Goal: Task Accomplishment & Management: Contribute content

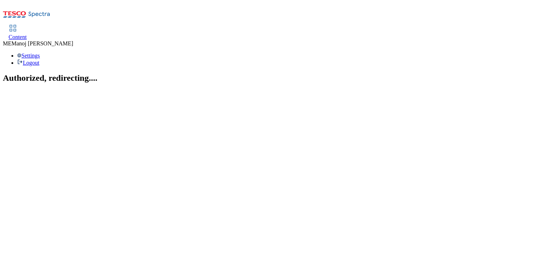
click at [27, 34] on span "Content" at bounding box center [18, 37] width 18 height 6
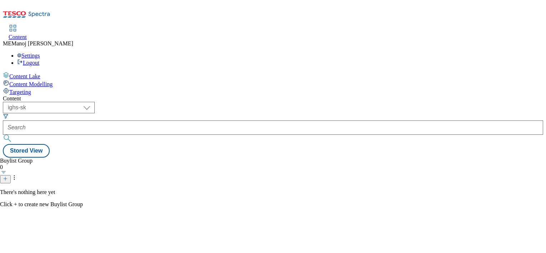
click at [124, 158] on div "Buylist Group 0 There's nothing here yet Click + to create new Buylist Group" at bounding box center [273, 158] width 541 height 0
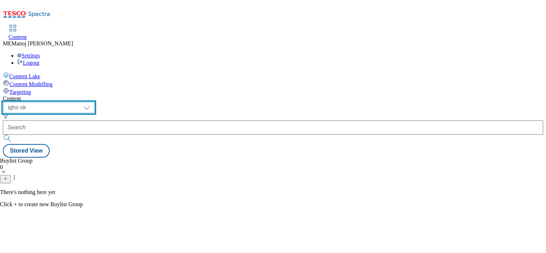
click at [95, 102] on select "ghs-roi ghs-uk ighs-cz ighs-hu ighs-sk" at bounding box center [49, 107] width 92 height 11
select select "ghs-roi"
click at [93, 102] on select "ghs-roi ghs-uk ighs-cz ighs-hu ighs-sk" at bounding box center [49, 107] width 92 height 11
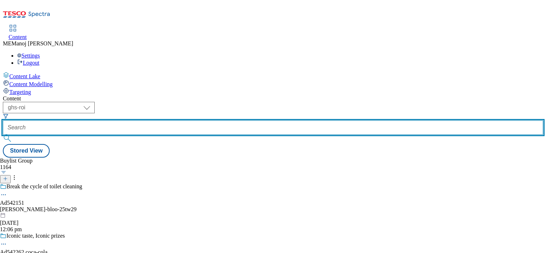
click at [184, 120] on input "text" at bounding box center [273, 127] width 541 height 14
paste input "Cosy nights in"
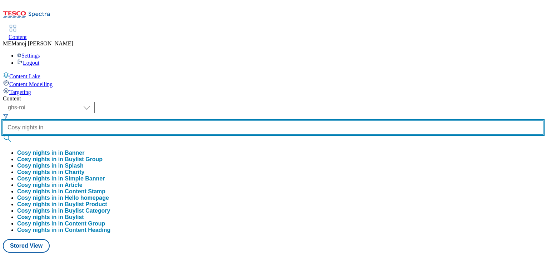
type input "Cosy nights in"
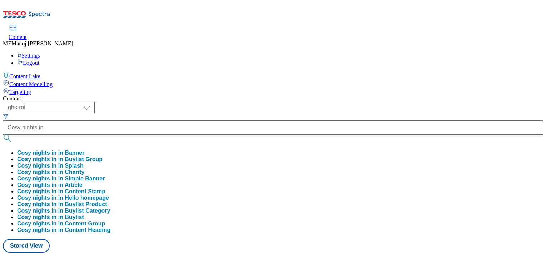
click at [103, 156] on button "Cosy nights in in Buylist Group" at bounding box center [59, 159] width 85 height 6
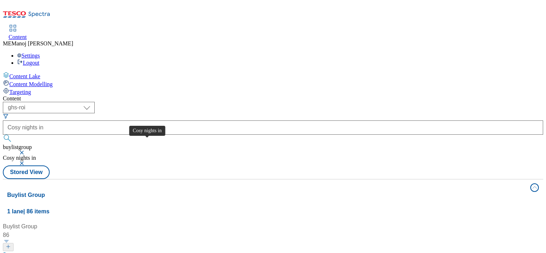
click at [45, 252] on div "Cosy nights in" at bounding box center [27, 256] width 36 height 9
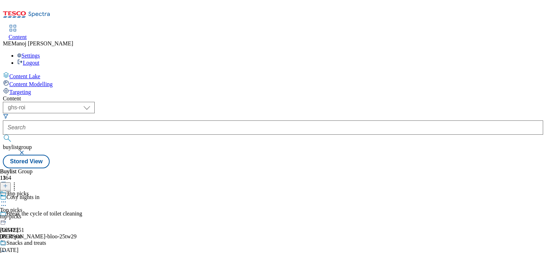
scroll to position [28, 0]
click at [46, 240] on div "Snacks and treats" at bounding box center [26, 243] width 40 height 6
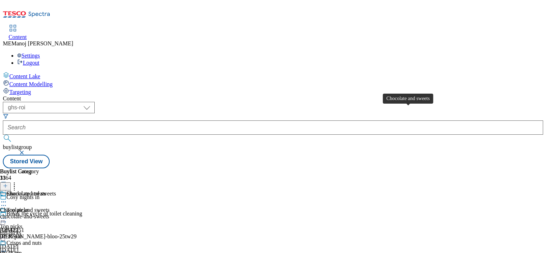
click at [56, 191] on div "Chocolate and sweets" at bounding box center [31, 194] width 50 height 6
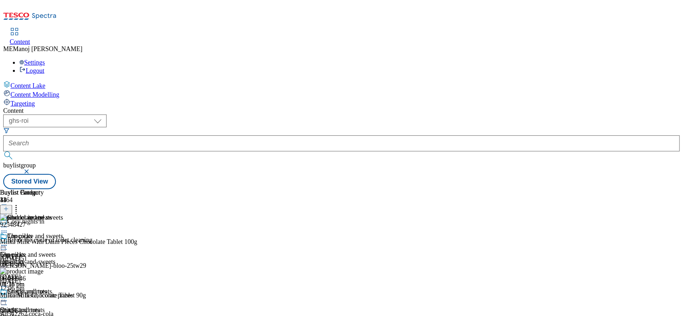
scroll to position [28, 0]
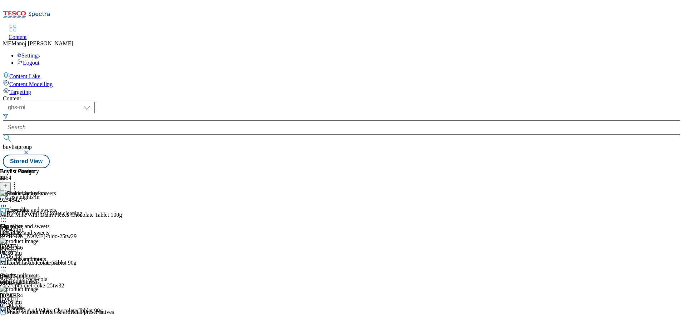
drag, startPoint x: 476, startPoint y: 0, endPoint x: 463, endPoint y: 54, distance: 55.9
click at [463, 102] on div "( optional ) ghs-roi ghs-[GEOGRAPHIC_DATA] ighs-cz ighs-hu ighs-sk ghs-roi buyl…" at bounding box center [341, 135] width 677 height 67
click at [8, 183] on icon at bounding box center [5, 185] width 5 height 5
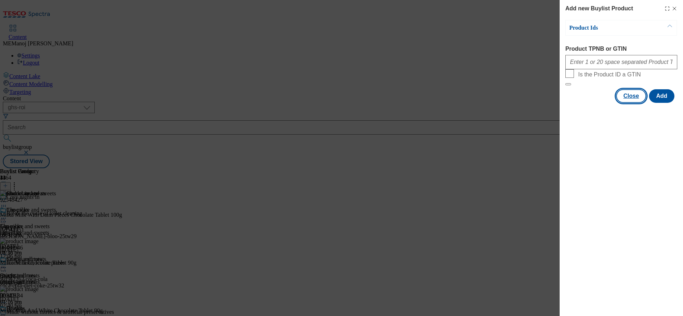
click at [546, 103] on button "Close" at bounding box center [631, 96] width 30 height 14
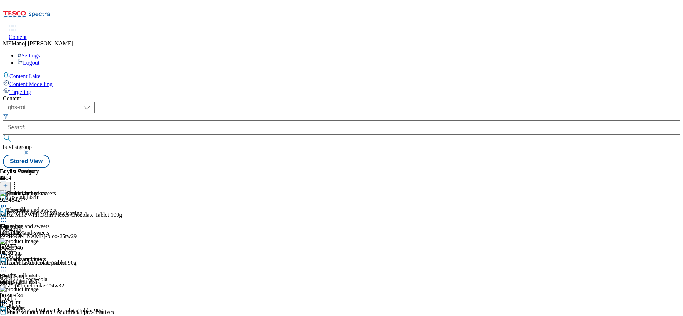
click at [56, 207] on div "Chocolate and sweets Chocolate and sweets chocolate-and-sweets [DATE] 01:16 pm" at bounding box center [28, 231] width 56 height 49
click at [6, 218] on circle at bounding box center [5, 218] width 1 height 1
click at [45, 253] on span "Un-publish" at bounding box center [33, 299] width 23 height 5
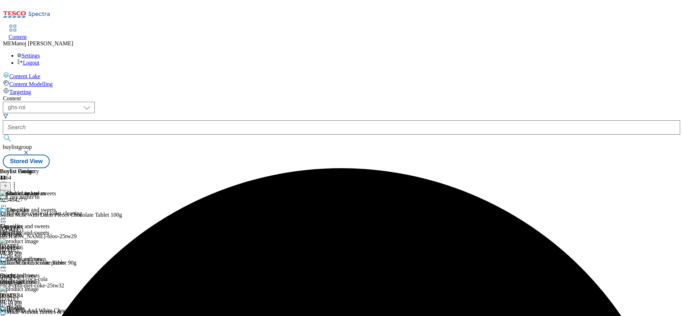
scroll to position [0, 0]
click at [7, 215] on icon at bounding box center [3, 218] width 7 height 7
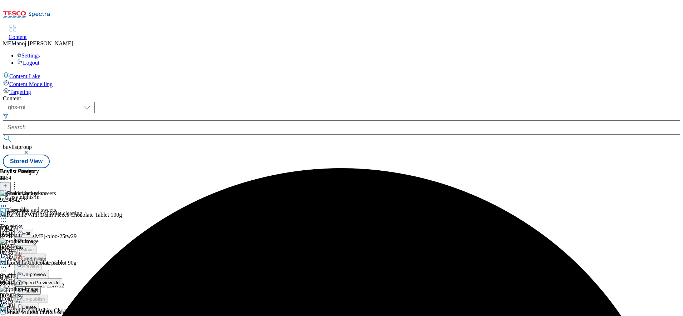
click at [46, 253] on span "Un-preview" at bounding box center [34, 274] width 24 height 5
click at [18, 181] on icon at bounding box center [14, 184] width 7 height 7
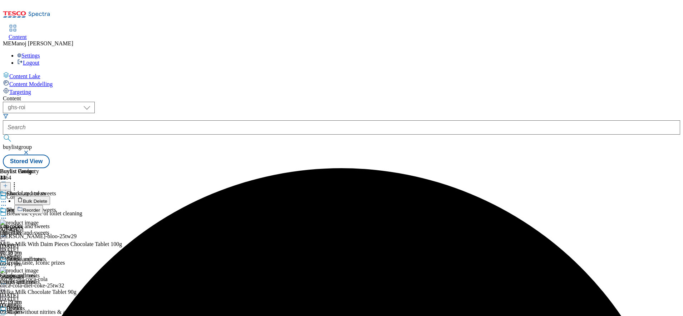
click at [50, 196] on button "Bulk Delete" at bounding box center [32, 200] width 36 height 9
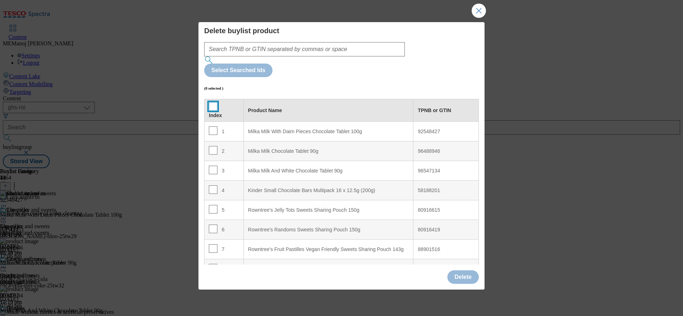
click at [212, 102] on input "Modal" at bounding box center [213, 106] width 9 height 9
checkbox input "true"
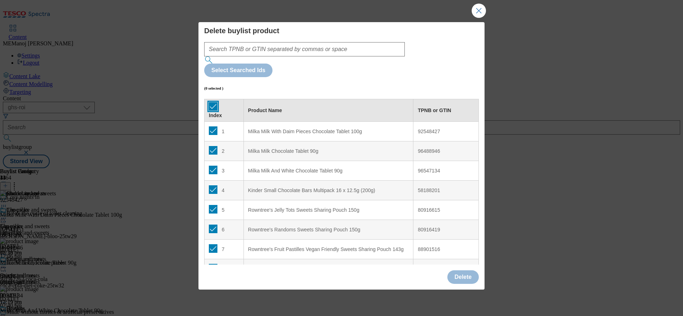
checkbox input "true"
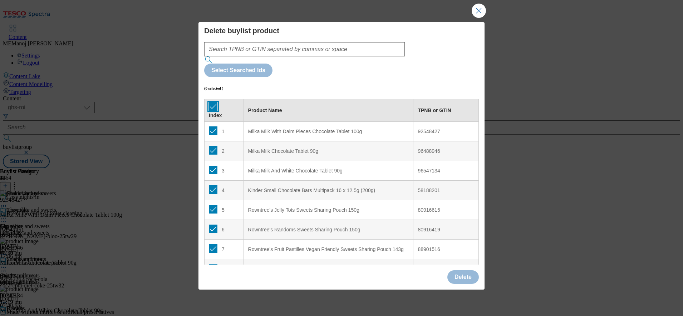
checkbox input "true"
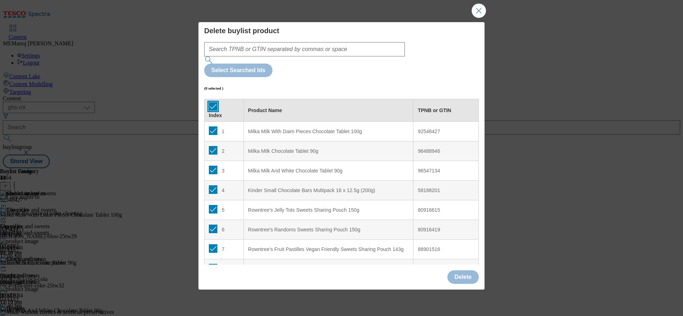
checkbox input "true"
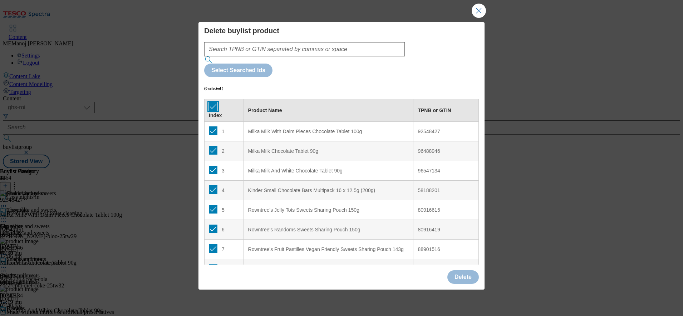
checkbox input "true"
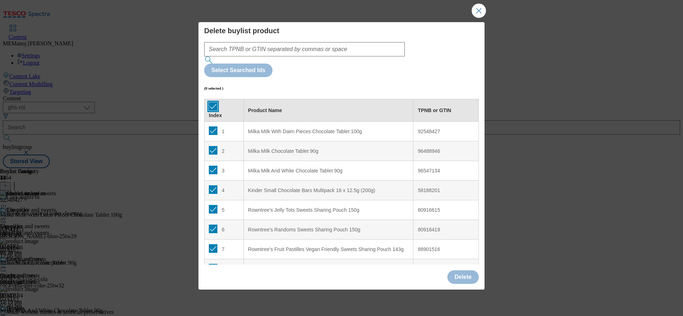
checkbox input "true"
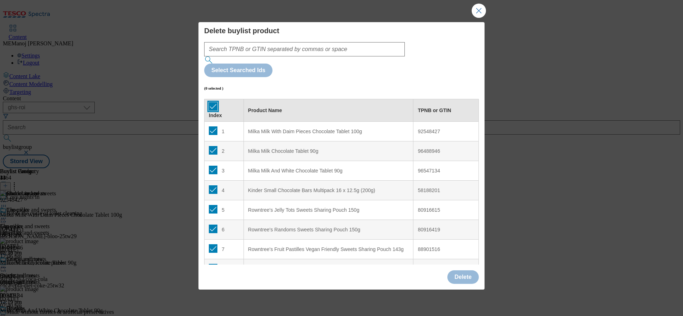
checkbox input "true"
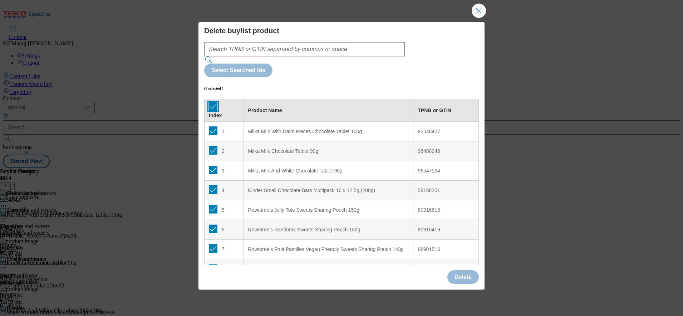
checkbox input "true"
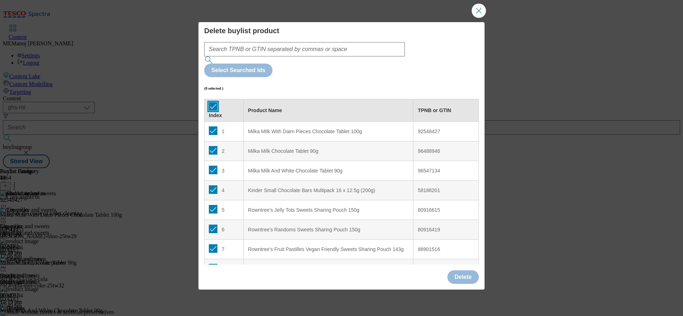
checkbox input "true"
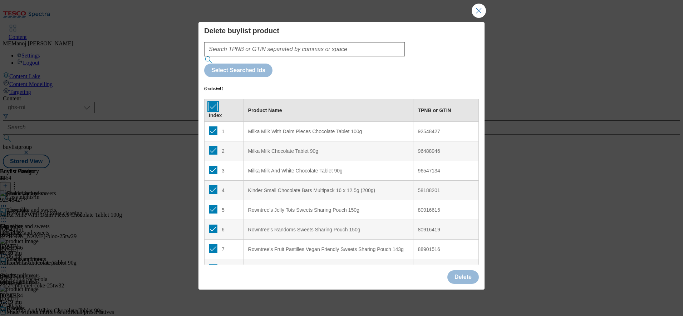
checkbox input "true"
click at [210, 127] on input "Modal" at bounding box center [213, 131] width 9 height 9
checkbox input "false"
click at [466, 253] on button "Delete" at bounding box center [462, 278] width 31 height 14
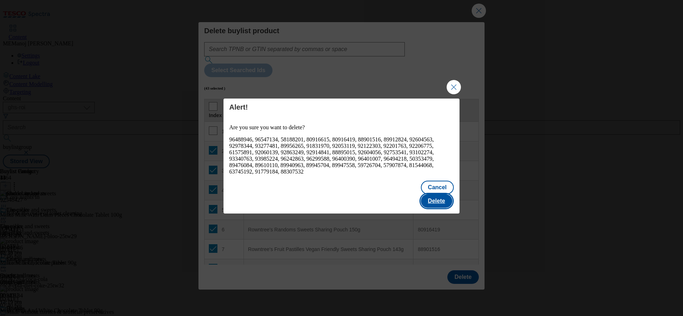
click at [437, 195] on button "Delete" at bounding box center [436, 202] width 31 height 14
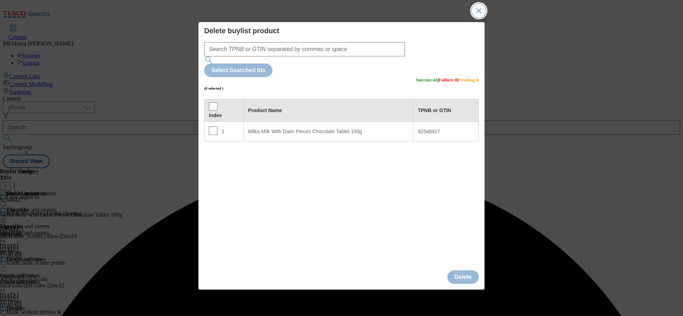
click at [474, 18] on button "Close Modal" at bounding box center [479, 11] width 14 height 14
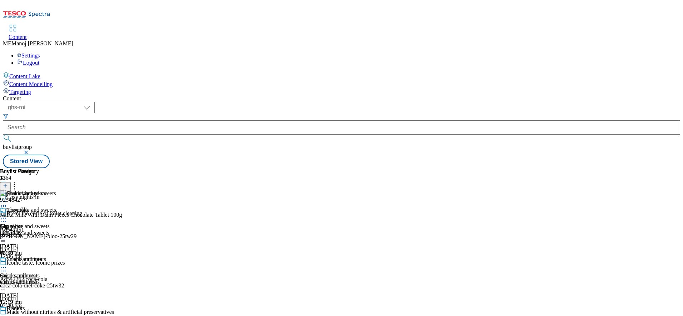
click at [8, 183] on icon at bounding box center [5, 185] width 5 height 5
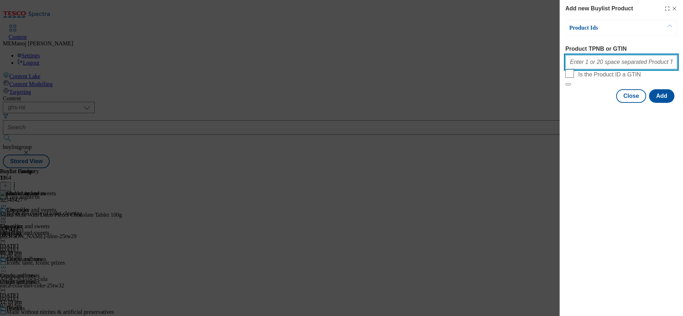
click at [546, 69] on input "Product TPNB or GTIN" at bounding box center [621, 62] width 112 height 14
paste input "96488946 96547134 90615069 91826532 88247530 60471767 80916615 80916419 8890151…"
type input "96488946 96547134 90615069 91826532 88247530 60471767 80916615 80916419 8890151…"
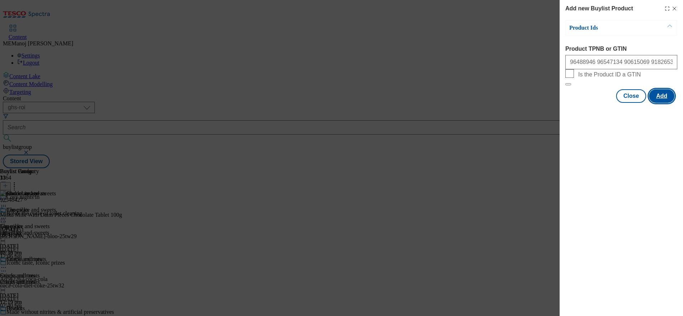
click at [546, 103] on button "Add" at bounding box center [661, 96] width 25 height 14
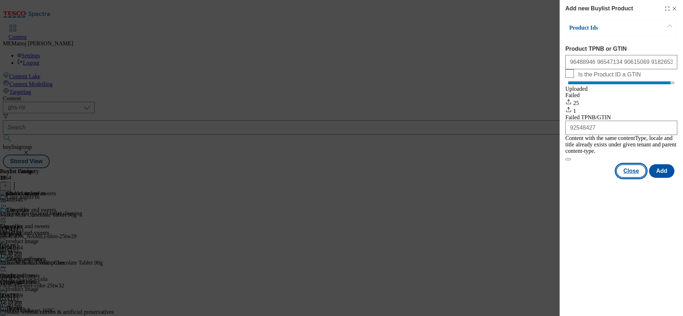
click at [546, 174] on button "Close" at bounding box center [631, 171] width 30 height 14
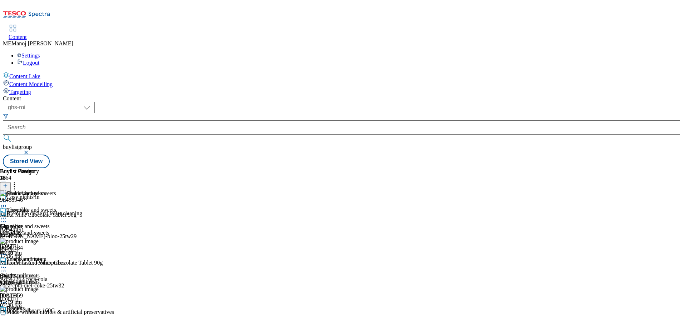
click at [18, 181] on icon at bounding box center [14, 184] width 7 height 7
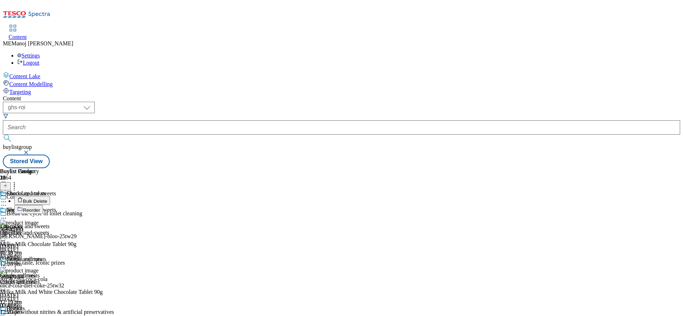
click at [40, 208] on span "Reorder" at bounding box center [31, 210] width 17 height 5
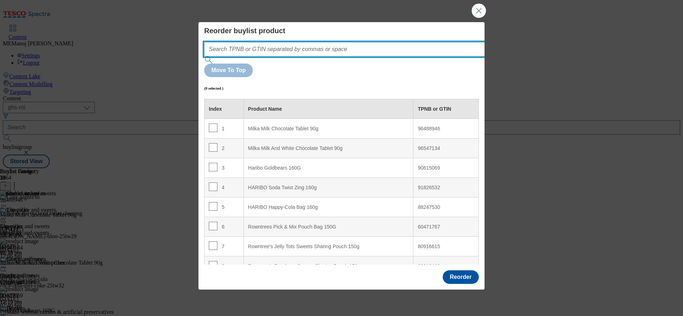
click at [337, 56] on input "Modal" at bounding box center [355, 49] width 302 height 14
paste input "96488946 96547134 90615069 91826532 88247530 60471767 80916615 80916419 8890151…"
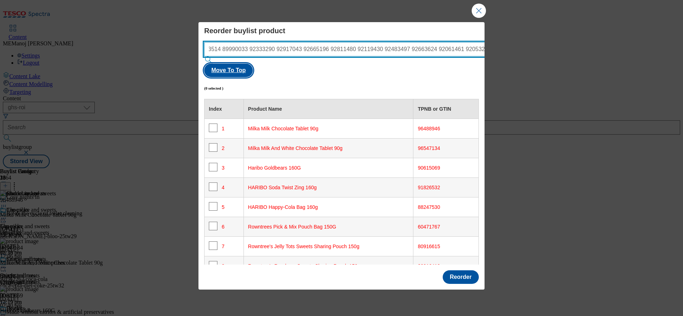
type input "96488946 96547134 90615069 91826532 88247530 60471767 80916615 80916419 8890151…"
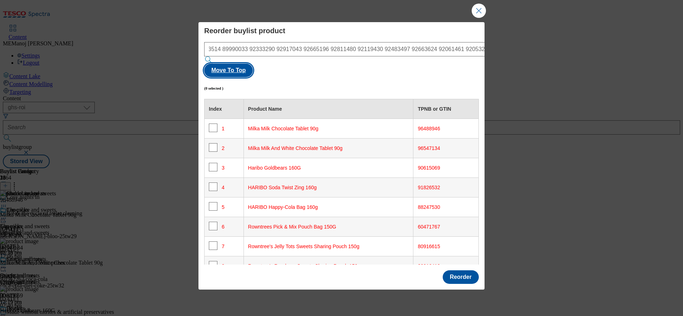
scroll to position [0, 0]
click at [253, 64] on button "Move To Top" at bounding box center [228, 71] width 49 height 14
checkbox input "true"
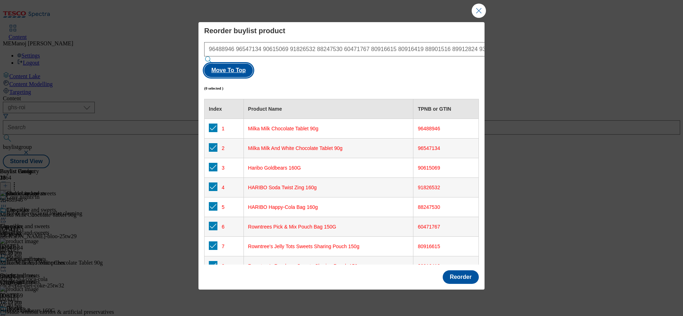
checkbox input "true"
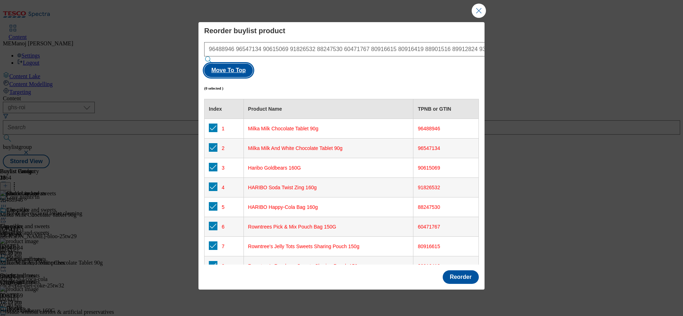
checkbox input "true"
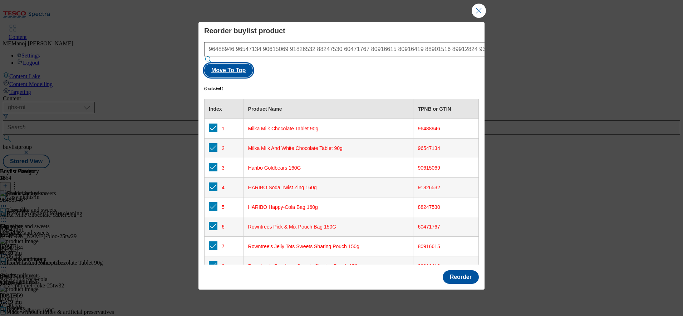
checkbox input "true"
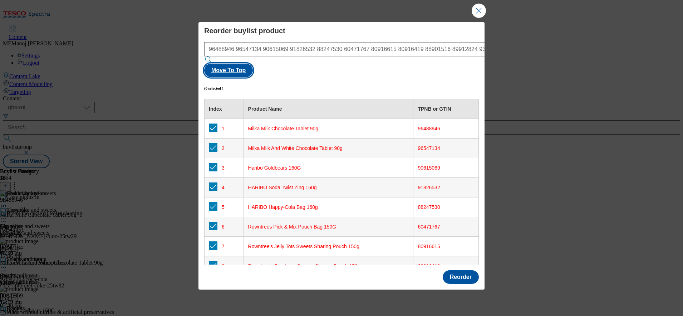
checkbox input "true"
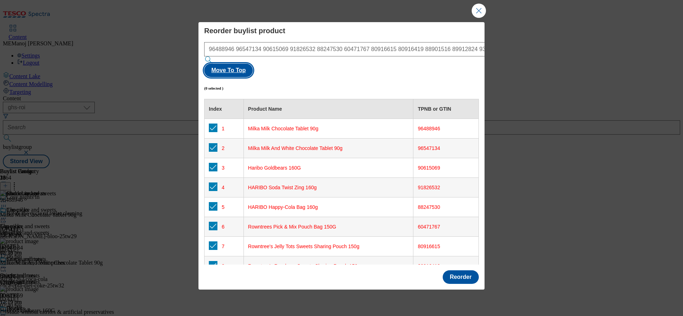
checkbox input "true"
click at [454, 253] on button "Reorder" at bounding box center [461, 278] width 36 height 14
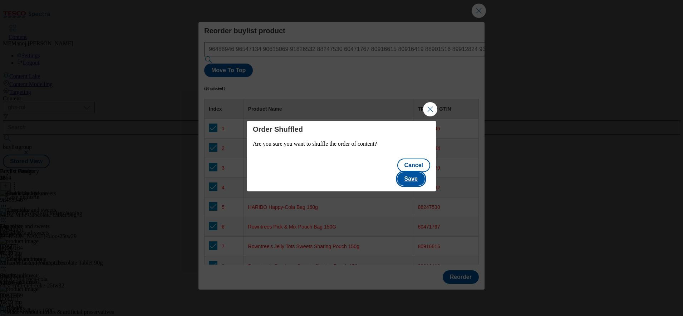
click at [425, 173] on button "Save" at bounding box center [411, 179] width 28 height 14
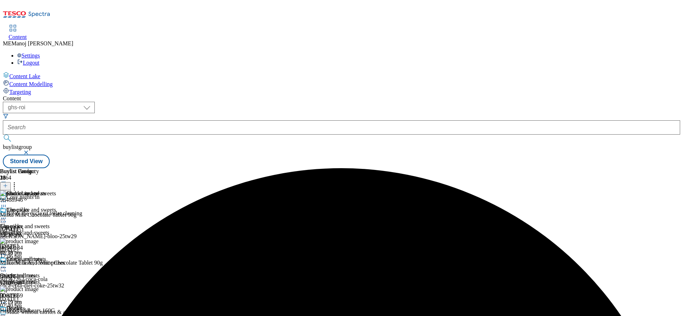
click at [7, 215] on icon at bounding box center [3, 218] width 7 height 7
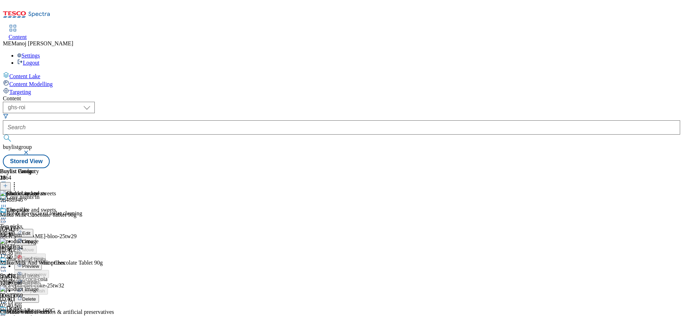
click at [39, 253] on span "Preview" at bounding box center [30, 266] width 17 height 5
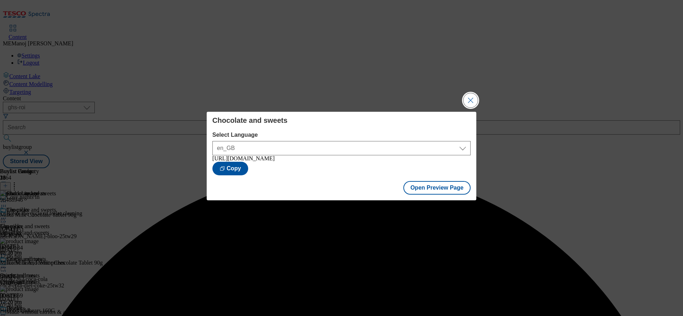
click at [472, 95] on button "Close Modal" at bounding box center [470, 100] width 14 height 14
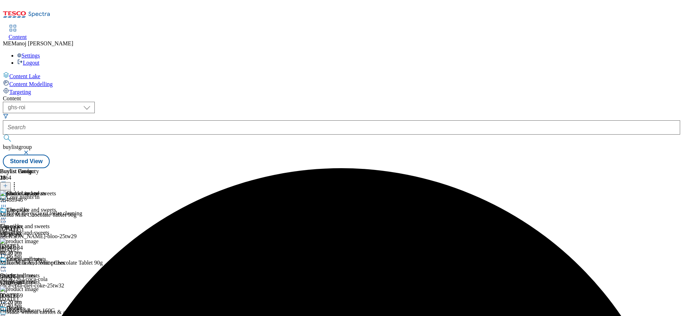
click at [7, 215] on icon at bounding box center [3, 218] width 7 height 7
click at [38, 253] on span "Publish" at bounding box center [30, 291] width 16 height 5
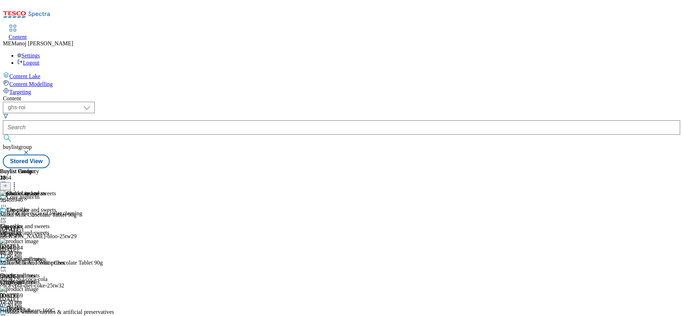
click at [7, 215] on icon at bounding box center [3, 218] width 7 height 7
click at [29, 207] on div "Top picks" at bounding box center [17, 210] width 22 height 6
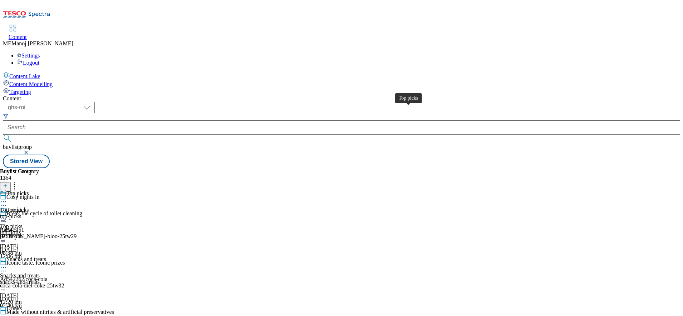
click at [29, 191] on div "Top picks" at bounding box center [17, 194] width 22 height 6
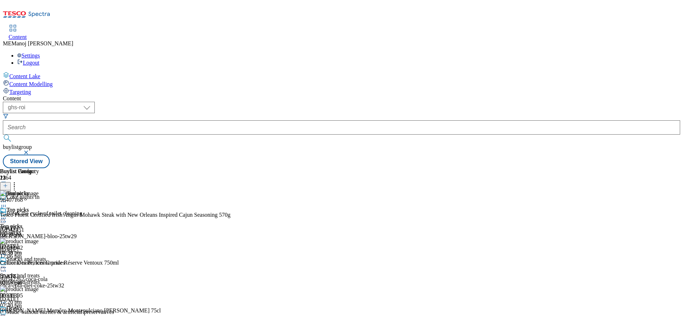
click at [7, 215] on icon at bounding box center [3, 218] width 7 height 7
click at [45, 253] on span "Un-publish" at bounding box center [33, 299] width 23 height 5
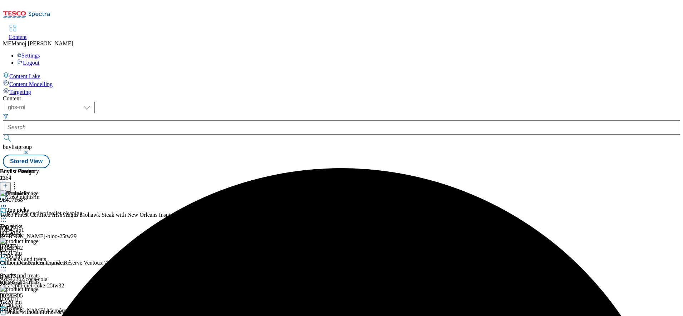
click at [7, 215] on icon at bounding box center [3, 218] width 7 height 7
click at [46, 253] on span "Un-preview" at bounding box center [34, 274] width 24 height 5
click at [15, 184] on circle at bounding box center [14, 184] width 1 height 1
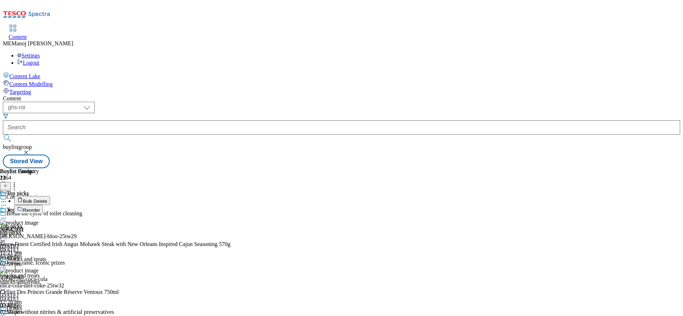
click at [47, 199] on span "Bulk Delete" at bounding box center [35, 201] width 24 height 5
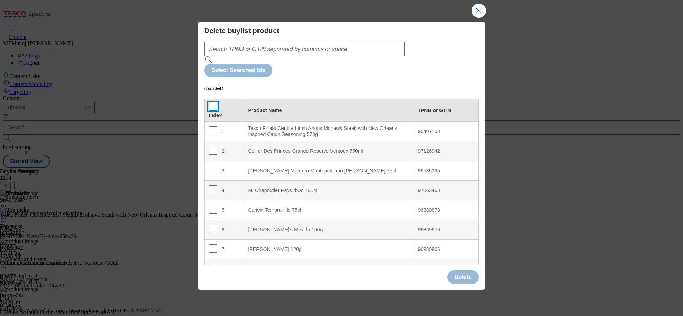
click at [213, 102] on input "Modal" at bounding box center [213, 106] width 9 height 9
checkbox input "true"
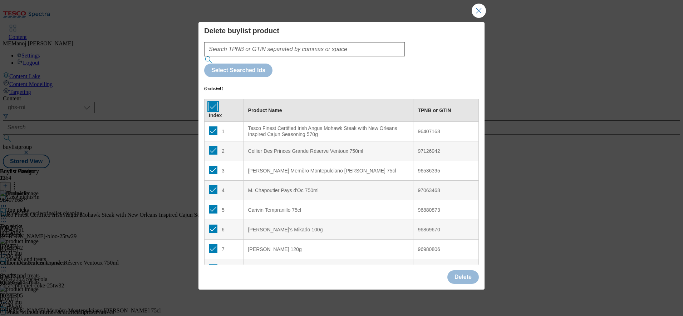
checkbox input "true"
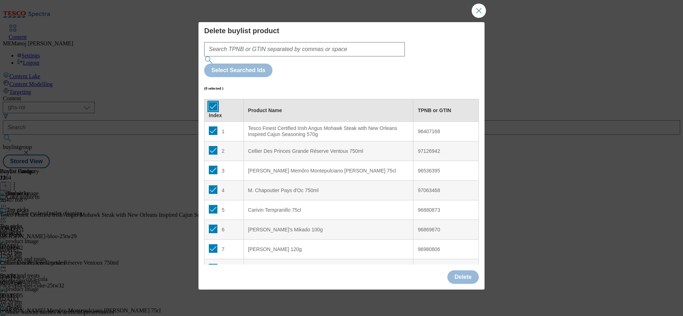
checkbox input "true"
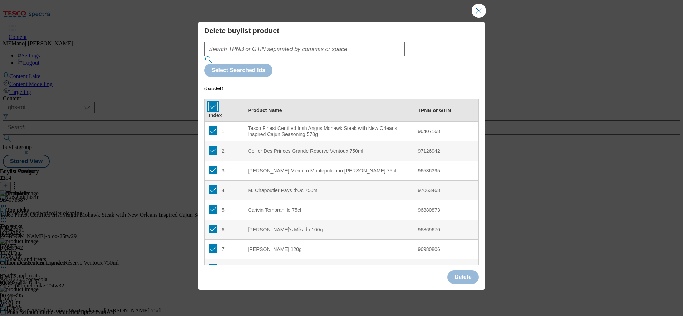
checkbox input "true"
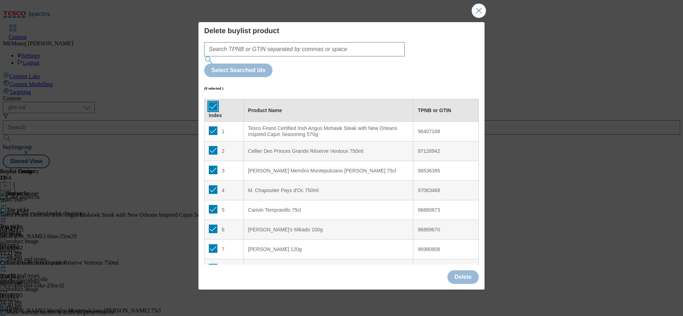
checkbox input "true"
click at [213, 127] on input "Modal" at bounding box center [213, 131] width 9 height 9
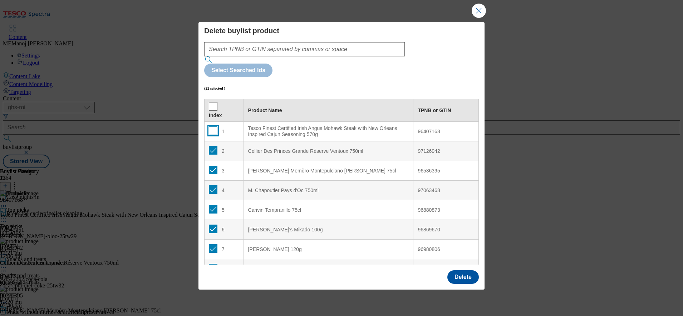
checkbox input "false"
click at [463, 253] on button "Delete" at bounding box center [462, 278] width 31 height 14
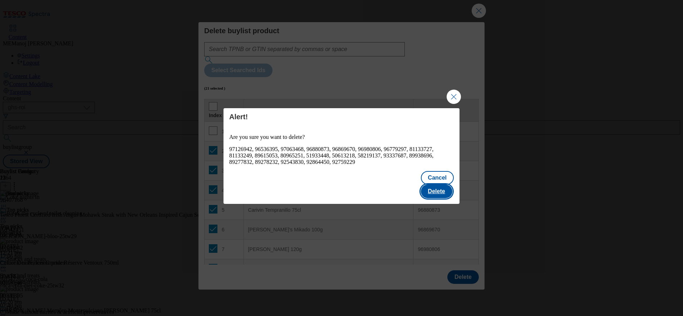
click at [440, 185] on button "Delete" at bounding box center [436, 192] width 31 height 14
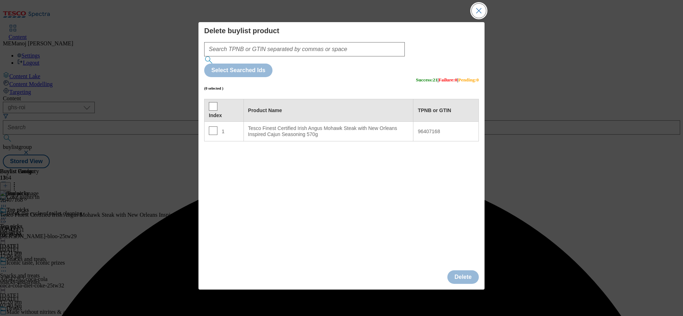
click at [474, 18] on button "Close Modal" at bounding box center [479, 11] width 14 height 14
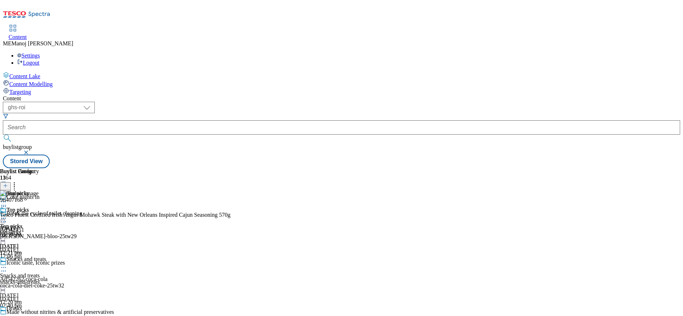
click at [8, 183] on icon at bounding box center [5, 185] width 5 height 5
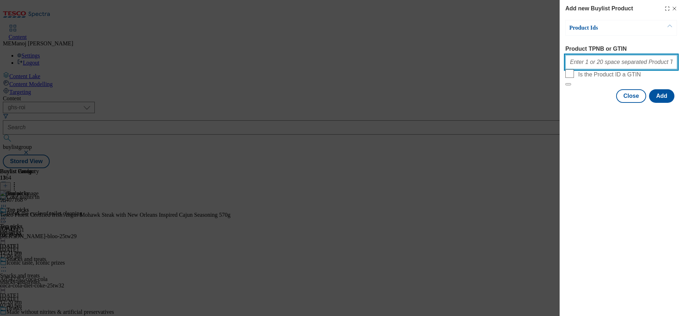
click at [546, 64] on input "Product TPNB or GTIN" at bounding box center [621, 62] width 112 height 14
paste input "67786787 67786810 83043341 92802259 92752847 58604326 85590562 94032619 9643100…"
type input "67786787 67786810 83043341 92802259 92752847 58604326 85590562 94032619 9643100…"
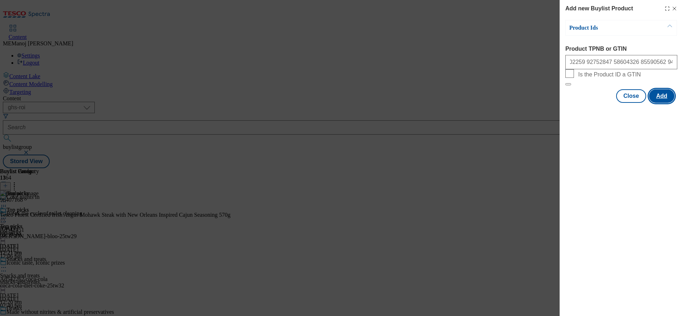
scroll to position [0, 0]
click at [546, 103] on button "Add" at bounding box center [661, 96] width 25 height 14
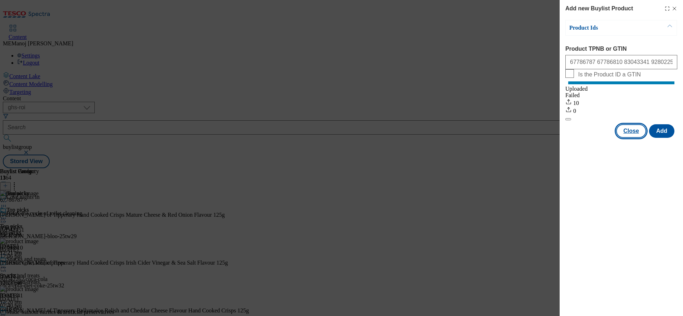
click at [546, 135] on button "Close" at bounding box center [631, 131] width 30 height 14
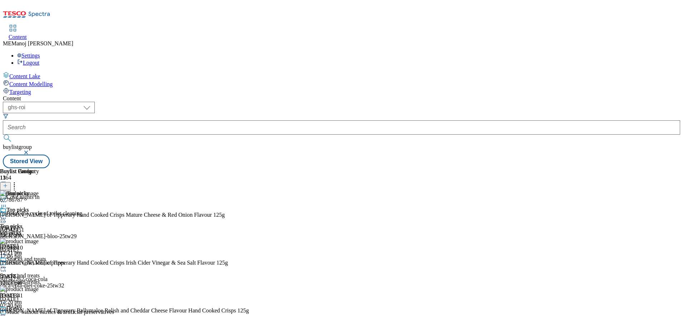
click at [18, 181] on icon at bounding box center [14, 184] width 7 height 7
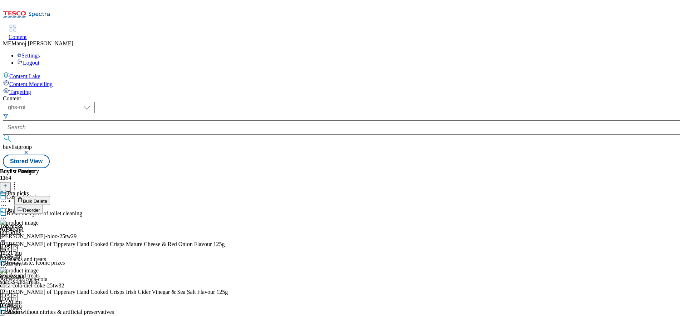
click at [47, 199] on span "Bulk Delete" at bounding box center [35, 201] width 24 height 5
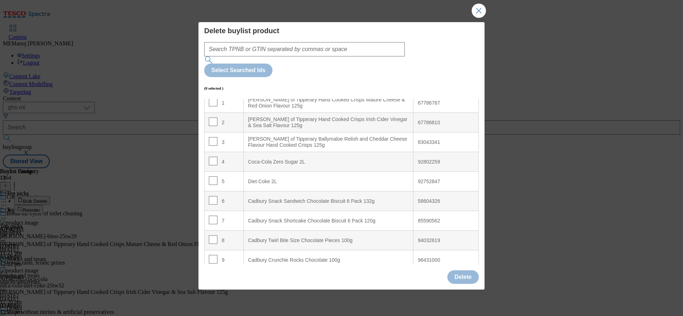
scroll to position [70, 0]
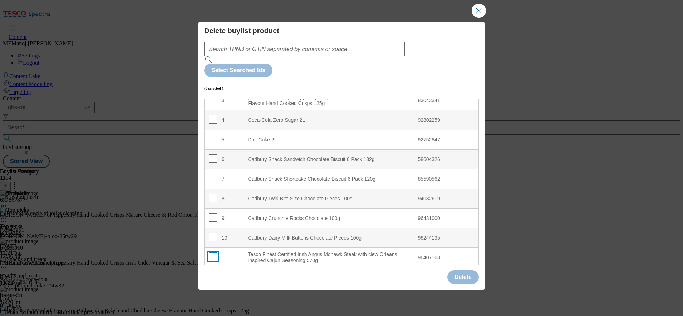
click at [213, 253] on input "Modal" at bounding box center [213, 257] width 9 height 9
checkbox input "true"
click at [473, 253] on button "Delete" at bounding box center [462, 278] width 31 height 14
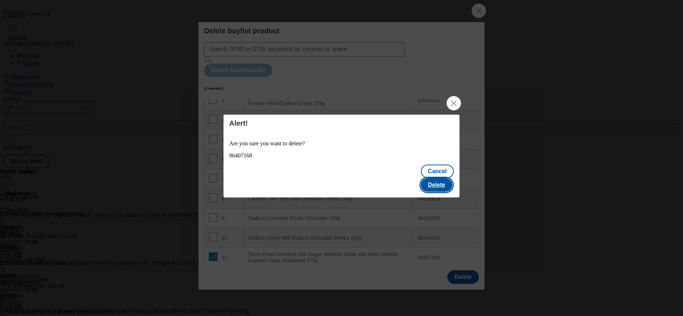
click at [435, 181] on button "Delete" at bounding box center [436, 185] width 31 height 14
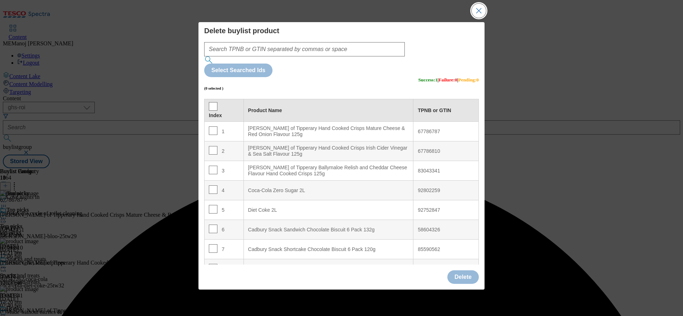
click at [476, 18] on button "Close Modal" at bounding box center [479, 11] width 14 height 14
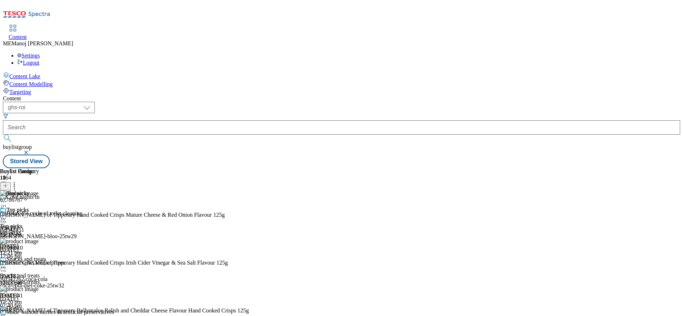
click at [3, 218] on circle at bounding box center [1, 218] width 1 height 1
click at [42, 253] on button "Preview" at bounding box center [28, 266] width 28 height 8
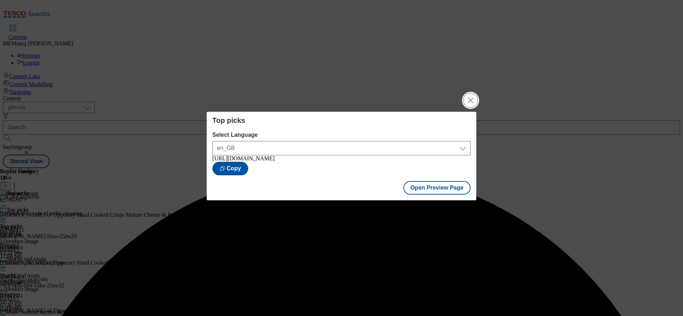
click at [466, 101] on button "Close Modal" at bounding box center [470, 100] width 14 height 14
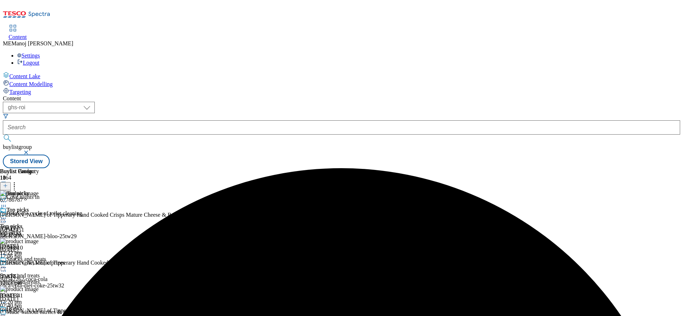
click at [7, 215] on icon at bounding box center [3, 218] width 7 height 7
click at [41, 253] on button "Publish" at bounding box center [27, 291] width 26 height 8
click at [7, 215] on icon at bounding box center [3, 218] width 7 height 7
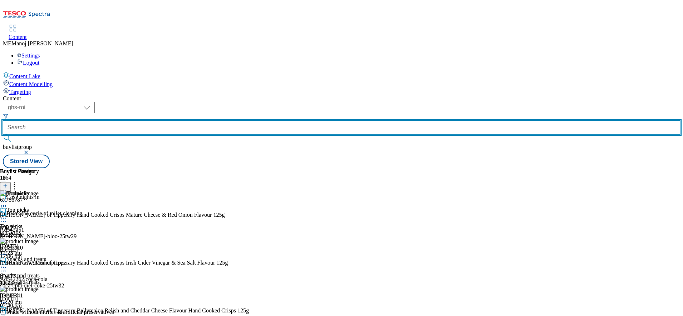
click at [178, 120] on input "text" at bounding box center [341, 127] width 677 height 14
paste input "Clubcard Prices"
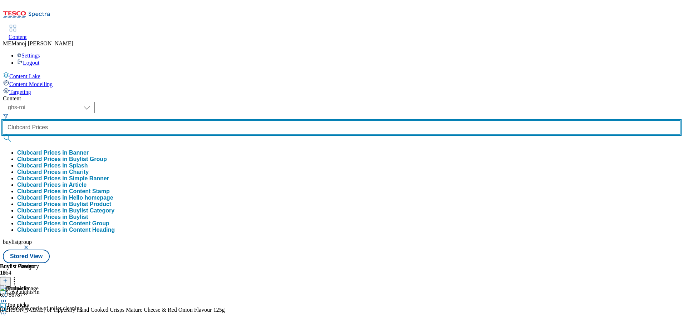
type input "Clubcard Prices"
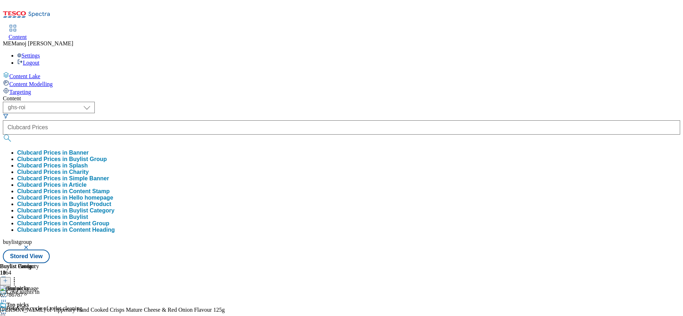
click at [107, 156] on button "Clubcard Prices in Buylist Group" at bounding box center [62, 159] width 90 height 6
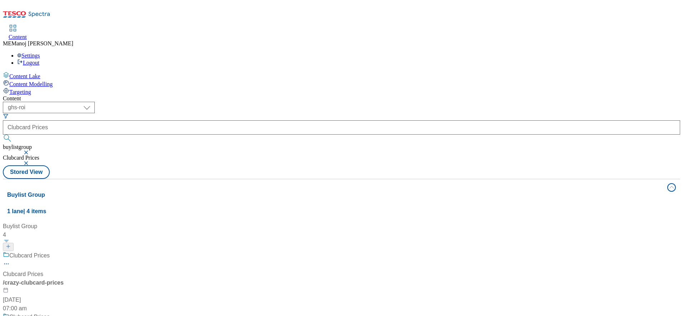
scroll to position [80, 0]
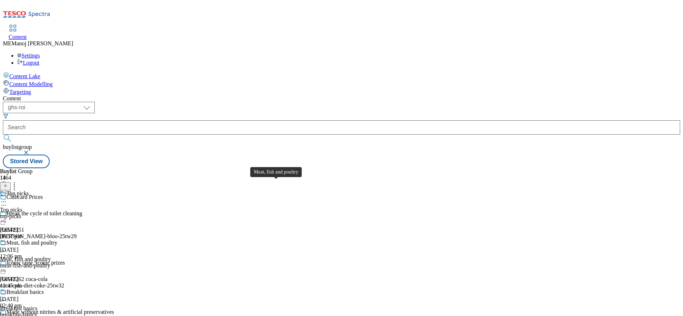
click at [57, 240] on div "Meat, fish and poultry" at bounding box center [31, 243] width 51 height 6
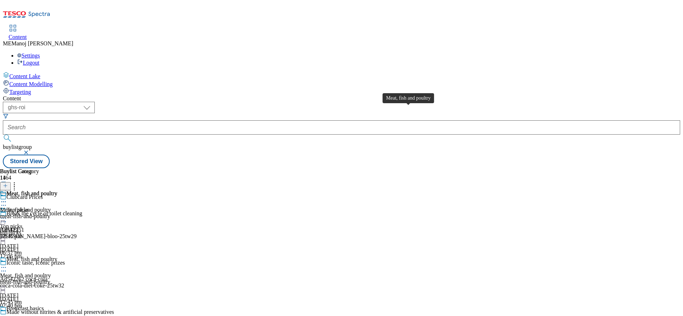
click at [57, 191] on div "Meat, fish and poultry" at bounding box center [31, 194] width 51 height 6
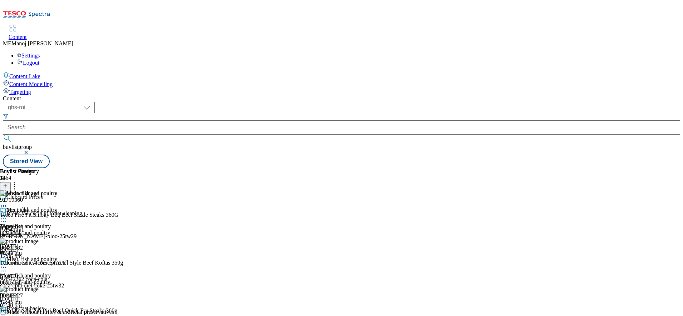
click at [8, 183] on icon at bounding box center [5, 185] width 5 height 5
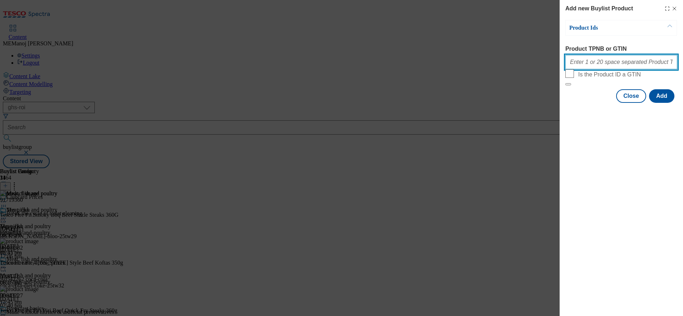
click at [546, 64] on input "Product TPNB or GTIN" at bounding box center [621, 62] width 112 height 14
paste input "65842730 97274633 97274224 97275315 93419838 91321328 92375026 93101610 9349028…"
type input "65842730 97274633 97274224 97275315 93419838 91321328 92375026 93101610 9349028…"
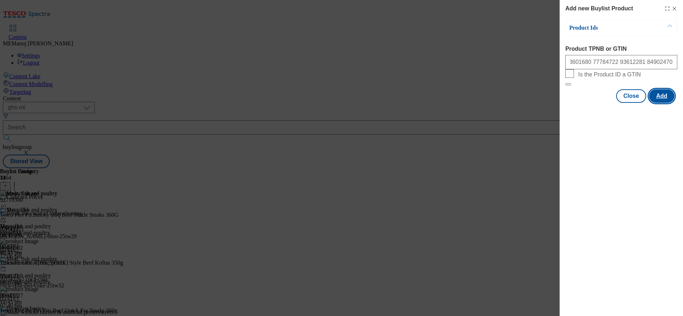
scroll to position [0, 0]
click at [546, 103] on button "Add" at bounding box center [661, 96] width 25 height 14
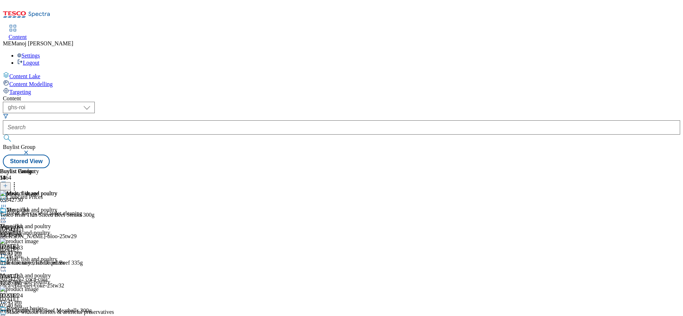
click at [7, 215] on icon at bounding box center [3, 218] width 7 height 7
click at [45, 297] on span "Un-publish" at bounding box center [33, 299] width 23 height 5
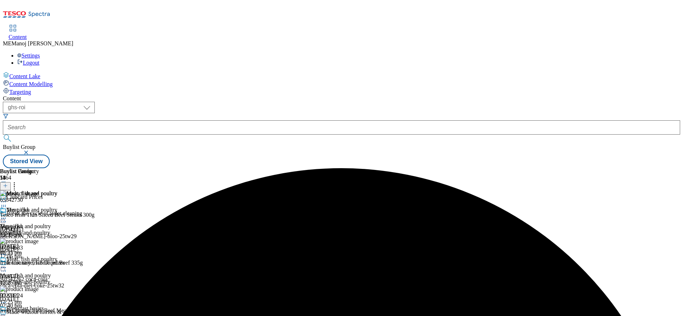
click at [4, 218] on circle at bounding box center [3, 218] width 1 height 1
click at [46, 272] on span "Un-preview" at bounding box center [34, 274] width 24 height 5
click at [3, 218] on circle at bounding box center [1, 218] width 1 height 1
click at [39, 264] on span "Preview" at bounding box center [30, 266] width 17 height 5
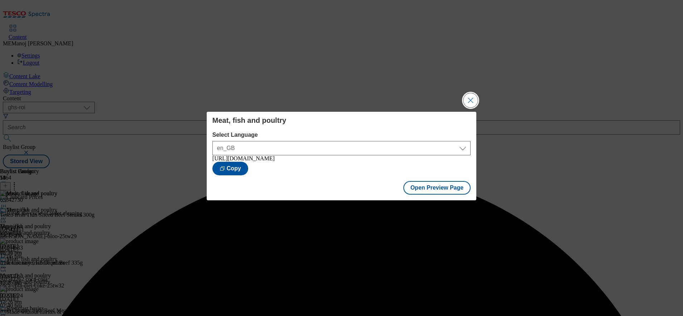
click at [474, 95] on button "Close Modal" at bounding box center [470, 100] width 14 height 14
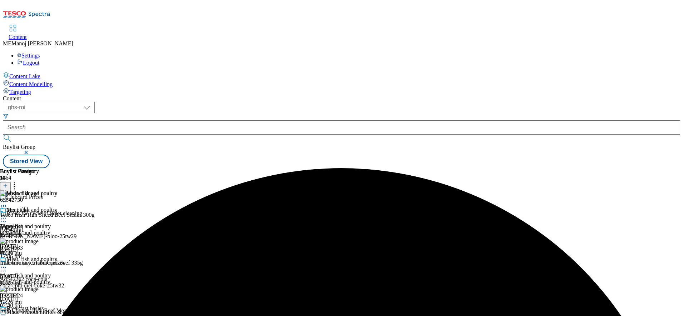
click at [7, 215] on icon at bounding box center [3, 218] width 7 height 7
click at [38, 289] on span "Publish" at bounding box center [30, 291] width 16 height 5
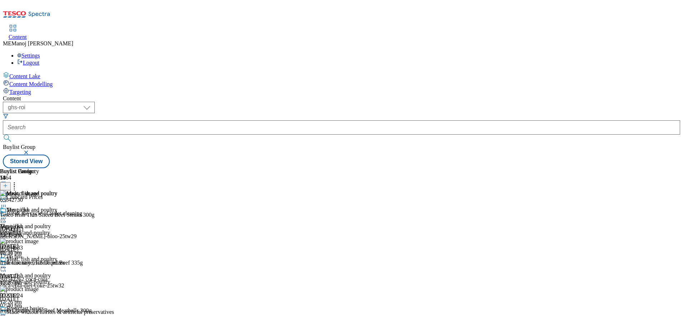
click at [7, 215] on icon at bounding box center [3, 218] width 7 height 7
click at [57, 207] on div "Meat, fish and poultry Meat, fish and poultry meat-fish-and-poultry 16 Sept 202…" at bounding box center [28, 231] width 57 height 49
click at [44, 306] on div "Breakfast basics" at bounding box center [24, 309] width 37 height 6
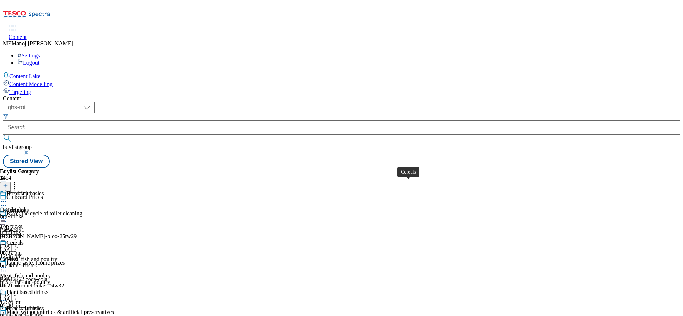
click at [24, 240] on div "Cereals" at bounding box center [14, 243] width 17 height 6
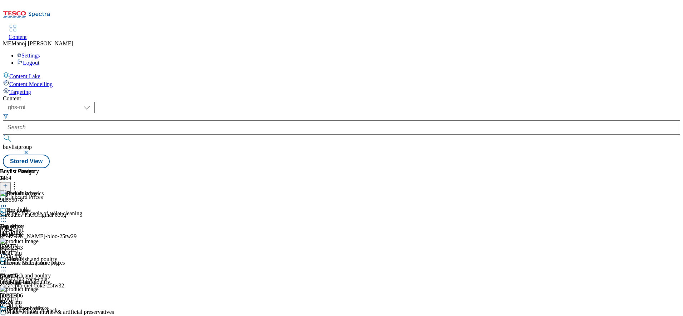
click at [8, 183] on icon at bounding box center [5, 185] width 5 height 5
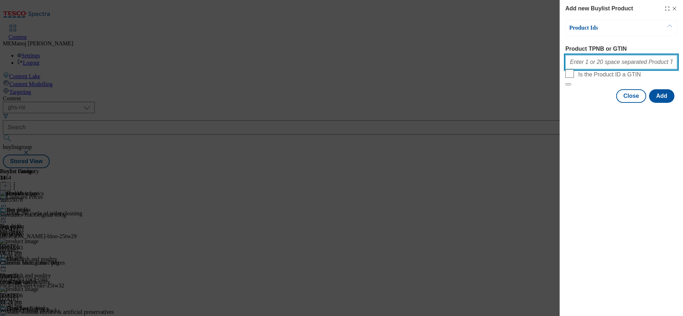
click at [619, 65] on input "Product TPNB or GTIN" at bounding box center [621, 62] width 112 height 14
paste input "91636486 86562666 91782480"
type input "91636486 86562666 91782480"
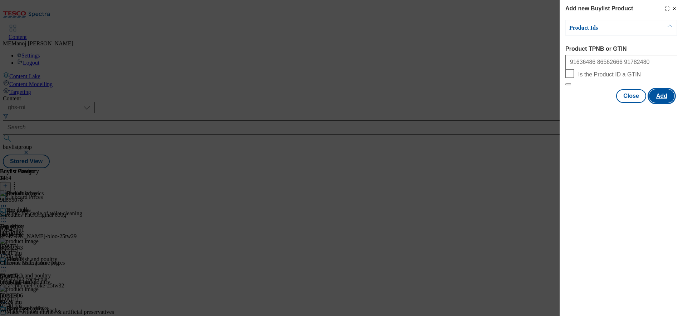
click at [655, 103] on button "Add" at bounding box center [661, 96] width 25 height 14
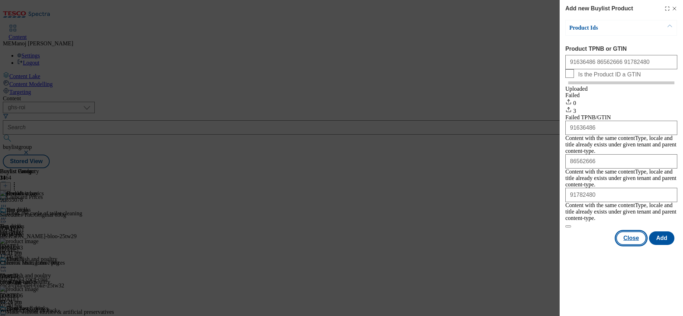
click at [627, 232] on button "Close" at bounding box center [631, 239] width 30 height 14
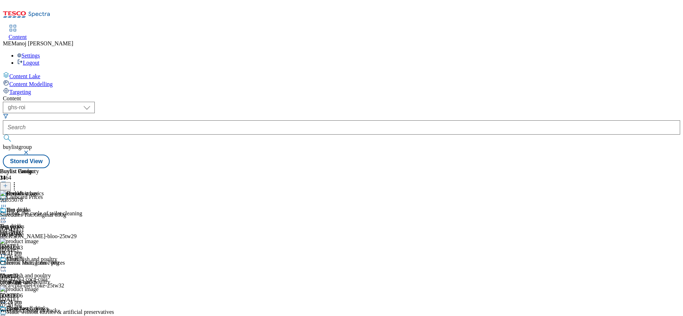
click at [5, 184] on line at bounding box center [5, 186] width 0 height 4
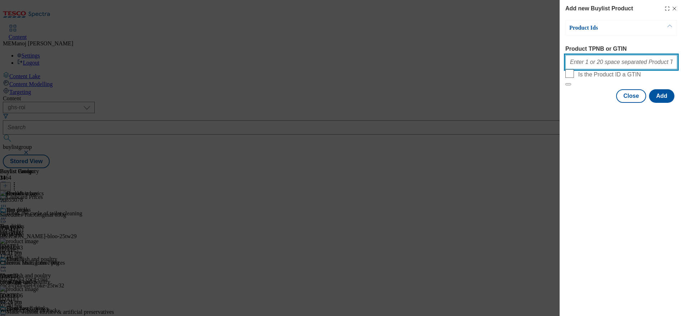
click at [603, 62] on input "Product TPNB or GTIN" at bounding box center [621, 62] width 112 height 14
paste input "91636486 86562666 91782480"
type input "91636486 86562666 91782480"
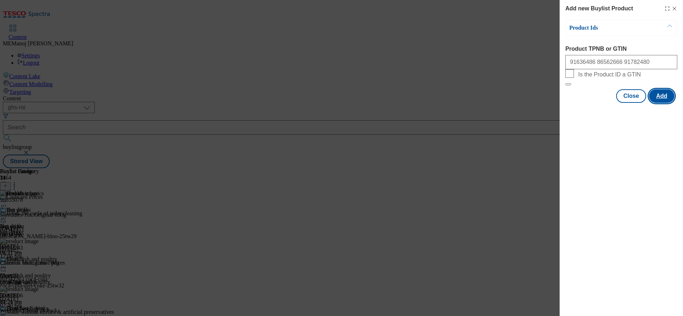
click at [666, 103] on button "Add" at bounding box center [661, 96] width 25 height 14
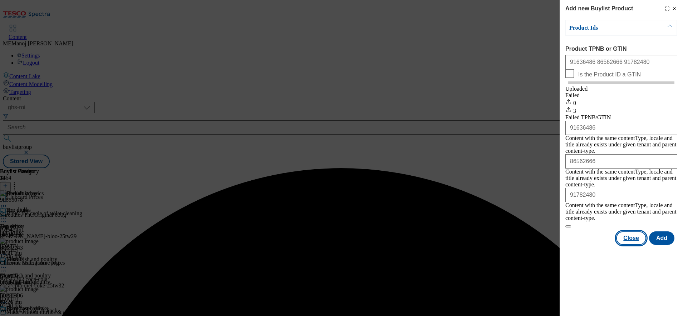
click at [630, 232] on button "Close" at bounding box center [631, 239] width 30 height 14
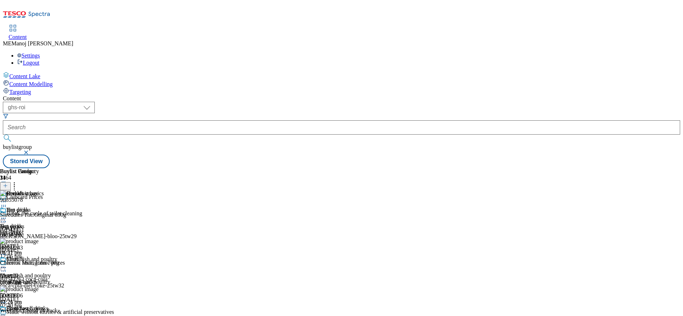
click at [15, 184] on circle at bounding box center [14, 184] width 1 height 1
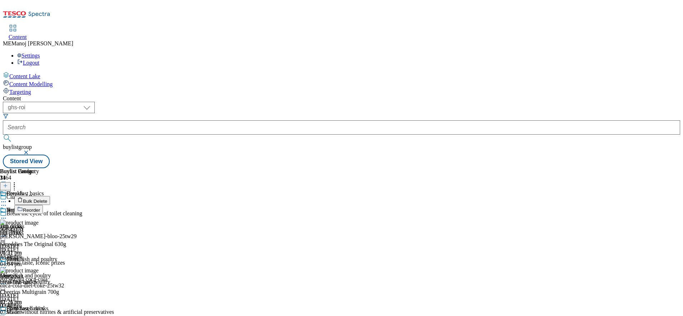
click at [43, 205] on button "Reorder" at bounding box center [28, 209] width 29 height 9
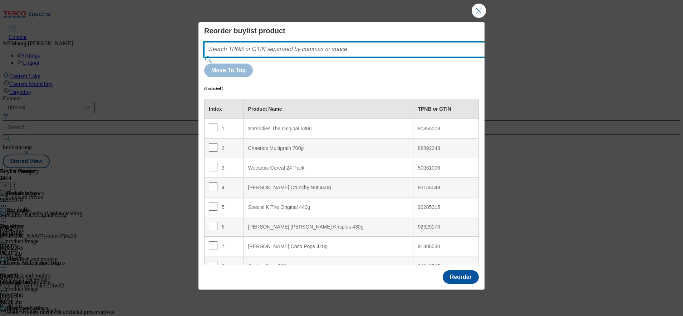
click at [399, 56] on input "Modal" at bounding box center [355, 49] width 302 height 14
paste input "91636486 86562666 91782480"
type input "91636486 86562666 91782480"
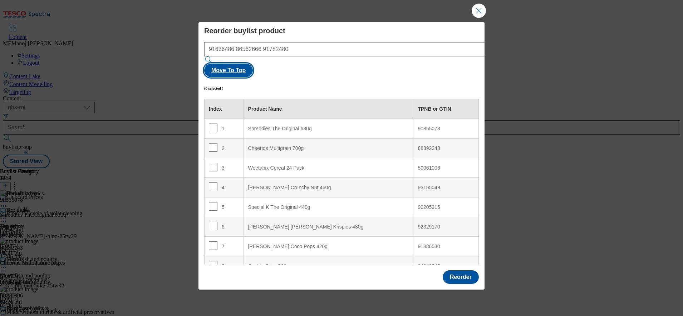
click at [253, 64] on button "Move To Top" at bounding box center [228, 71] width 49 height 14
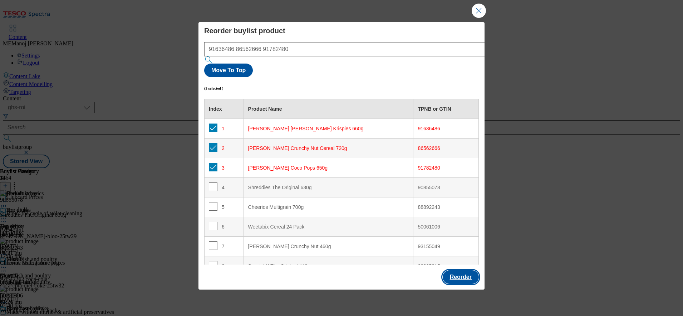
click at [470, 271] on button "Reorder" at bounding box center [461, 278] width 36 height 14
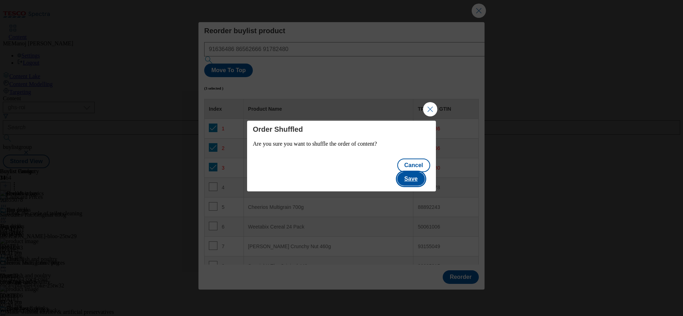
click at [425, 172] on button "Save" at bounding box center [411, 179] width 28 height 14
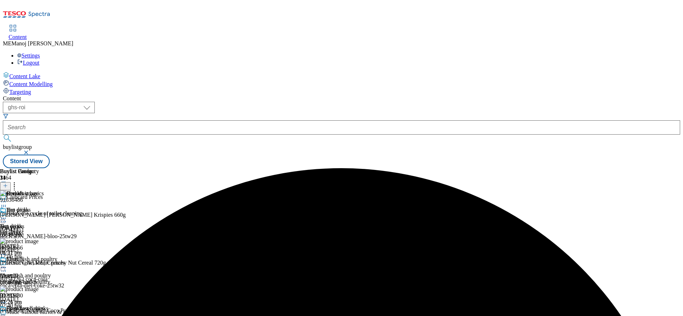
click at [7, 264] on icon at bounding box center [3, 267] width 7 height 7
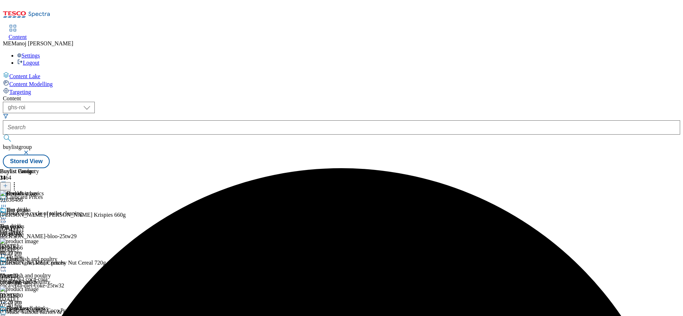
click at [7, 264] on icon at bounding box center [3, 267] width 7 height 7
click at [39, 313] on span "Preview" at bounding box center [30, 315] width 17 height 5
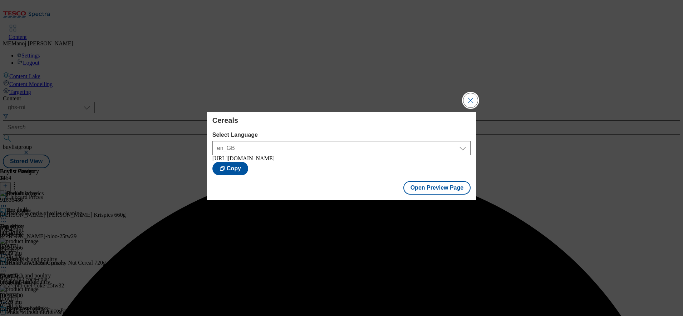
click at [469, 95] on button "Close Modal" at bounding box center [470, 100] width 14 height 14
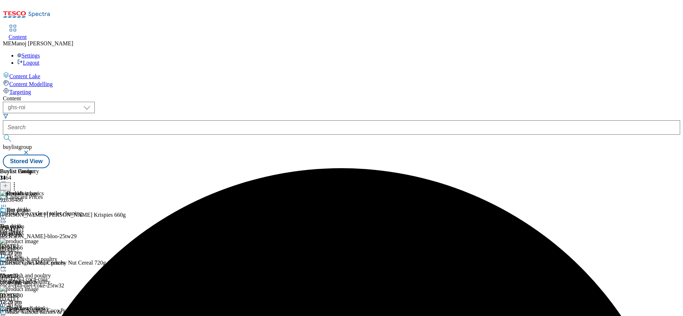
click at [7, 264] on icon at bounding box center [3, 267] width 7 height 7
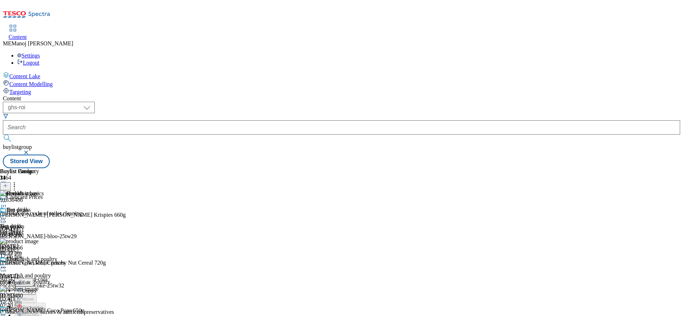
click at [7, 264] on icon at bounding box center [3, 267] width 7 height 7
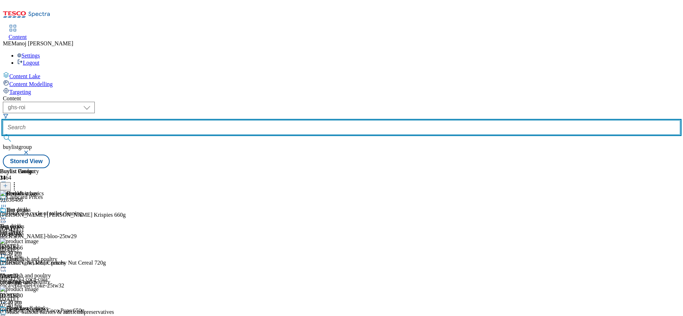
click at [189, 120] on input "text" at bounding box center [341, 127] width 677 height 14
paste input "Cosy nights in"
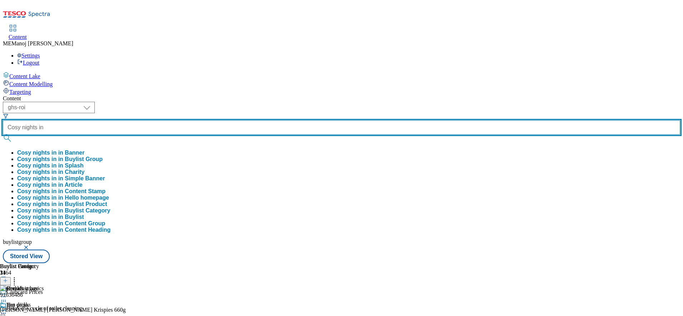
type input "Cosy nights in"
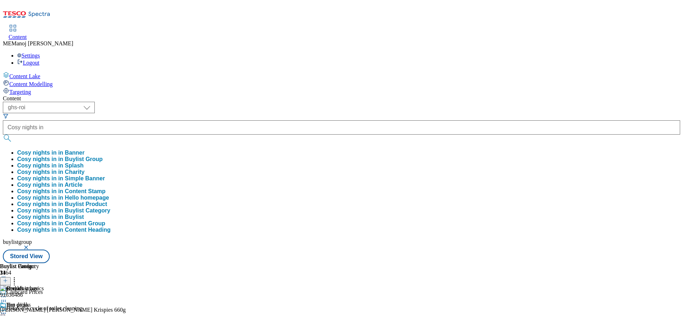
click at [103, 156] on button "Cosy nights in in Buylist Group" at bounding box center [59, 159] width 85 height 6
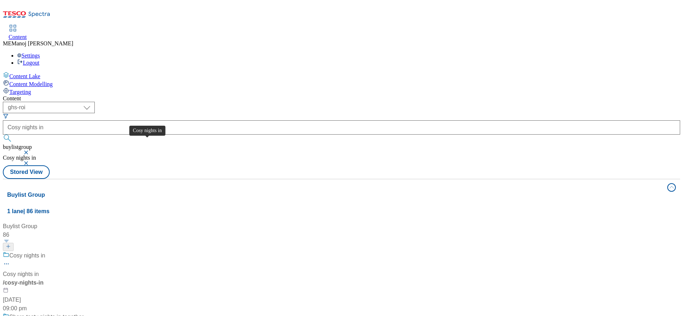
click at [45, 252] on div "Cosy nights in" at bounding box center [27, 256] width 36 height 9
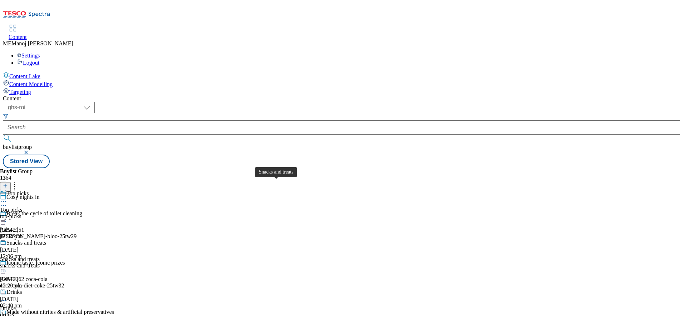
click at [46, 240] on div "Snacks and treats" at bounding box center [26, 243] width 40 height 6
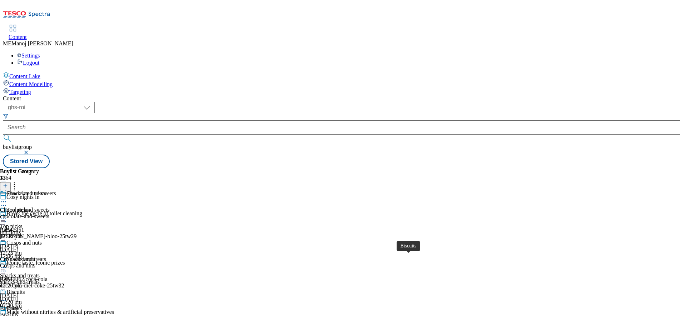
click at [25, 289] on div "Biscuits" at bounding box center [15, 292] width 19 height 6
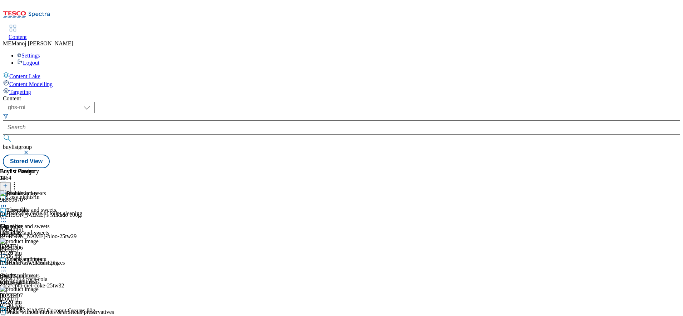
click at [8, 183] on icon at bounding box center [5, 185] width 5 height 5
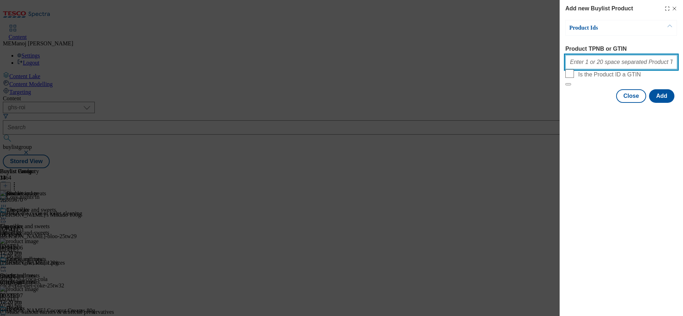
click at [600, 65] on input "Product TPNB or GTIN" at bounding box center [621, 62] width 112 height 14
paste input "96869670 96980806 96779297"
type input "96869670 96980806 96779297"
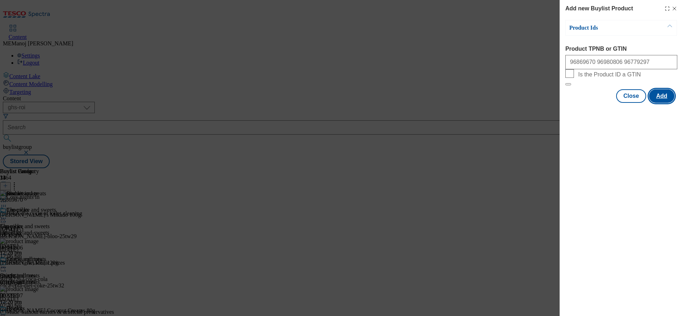
click at [665, 103] on button "Add" at bounding box center [661, 96] width 25 height 14
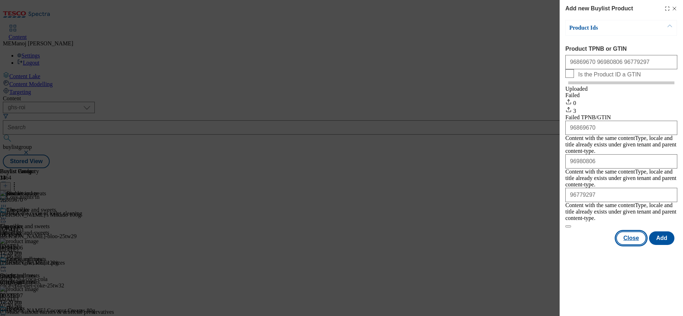
click at [632, 233] on button "Close" at bounding box center [631, 239] width 30 height 14
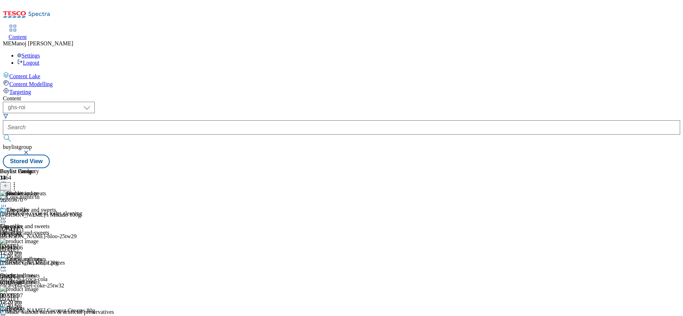
click at [7, 314] on icon at bounding box center [3, 317] width 7 height 7
click at [646, 168] on div "Buylist Group 1164 Cosy nights in Break the cycle of toilet cleaning Ad542151 h…" at bounding box center [341, 168] width 677 height 0
click at [7, 314] on icon at bounding box center [3, 317] width 7 height 7
click at [622, 168] on div "Buylist Group 1164 Cosy nights in Break the cycle of toilet cleaning Ad542151 h…" at bounding box center [341, 168] width 677 height 0
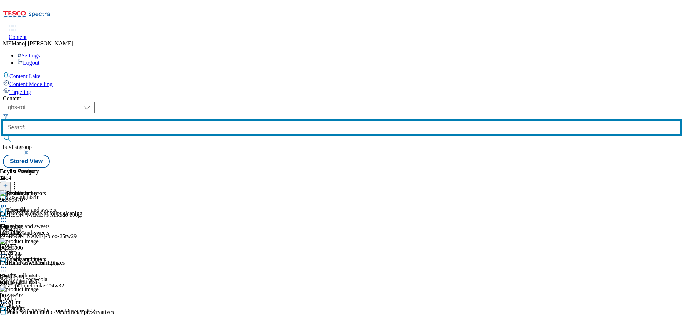
click at [182, 120] on input "text" at bounding box center [341, 127] width 677 height 14
paste input "Clubcard Prices"
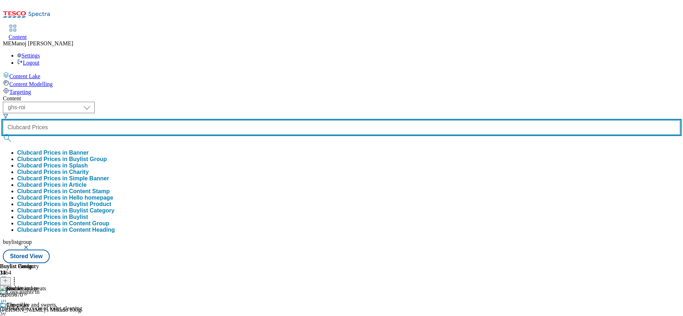
type input "Clubcard Prices"
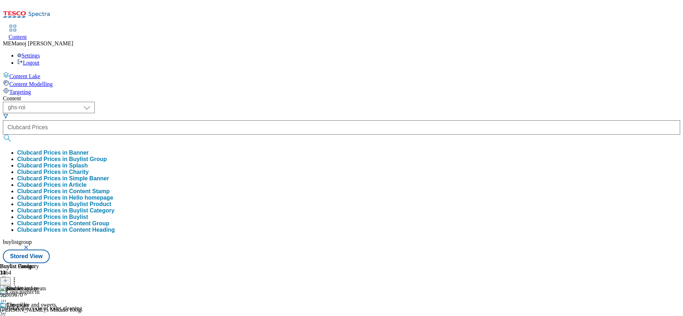
click at [107, 156] on button "Clubcard Prices in Buylist Group" at bounding box center [62, 159] width 90 height 6
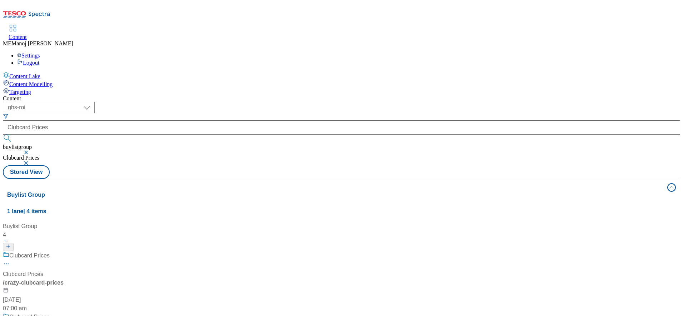
scroll to position [77, 0]
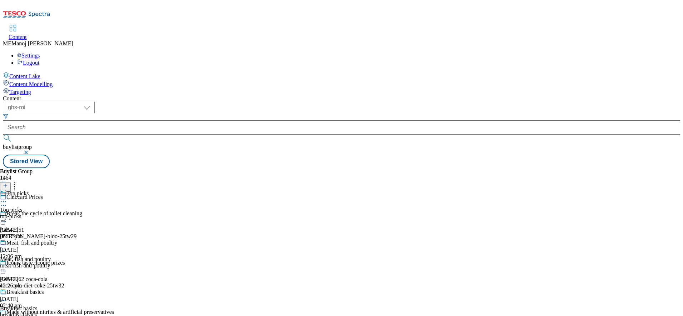
scroll to position [331, 0]
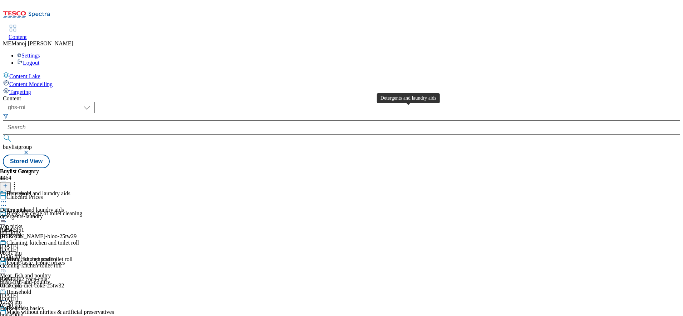
click at [70, 191] on div "Detergents and laundry aids" at bounding box center [38, 194] width 64 height 6
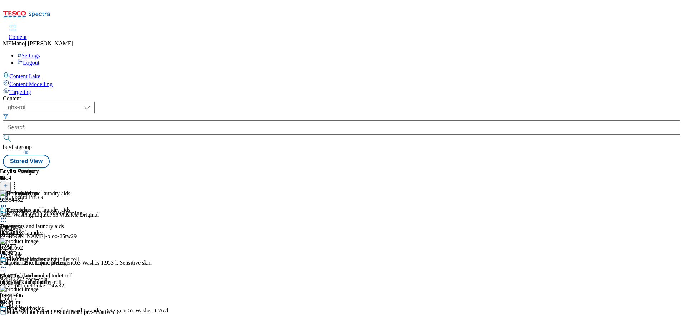
click at [7, 186] on line at bounding box center [6, 186] width 4 height 0
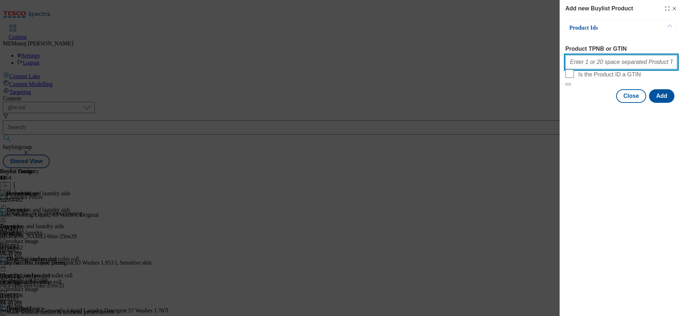
click at [582, 69] on input "Product TPNB or GTIN" at bounding box center [621, 62] width 112 height 14
paste input "92537469 92602790 94043975 96300651 92661649 96179742 96244377 92600291 9315229…"
type input "92537469 92602790 94043975 96300651 92661649 96179742 96244377 92600291 9315229…"
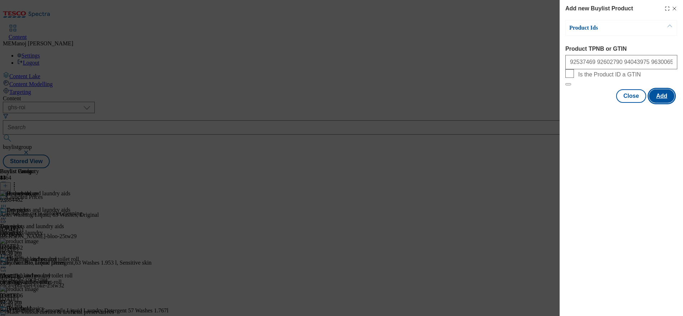
click at [661, 103] on button "Add" at bounding box center [661, 96] width 25 height 14
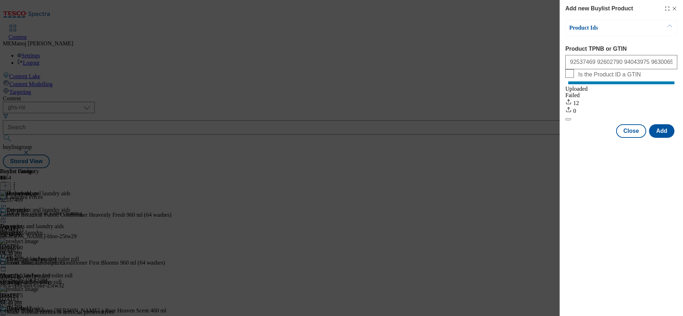
click at [606, 190] on div "Add new Buylist Product Product Ids Product TPNB or GTIN 92537469 92602790 9404…" at bounding box center [621, 158] width 123 height 316
click at [638, 133] on button "Close" at bounding box center [631, 131] width 30 height 14
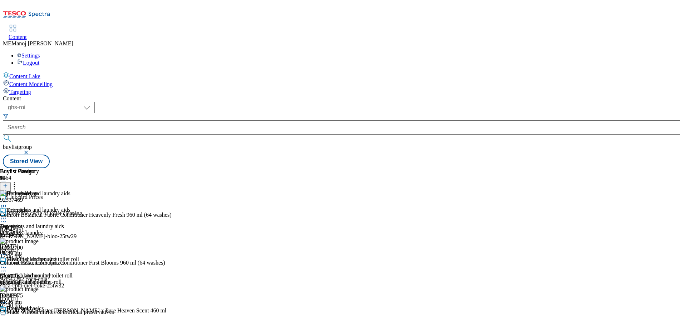
click at [7, 215] on icon at bounding box center [3, 218] width 7 height 7
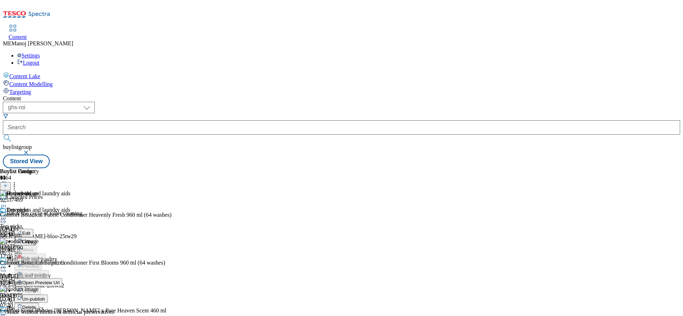
click at [45, 297] on span "Un-publish" at bounding box center [33, 299] width 23 height 5
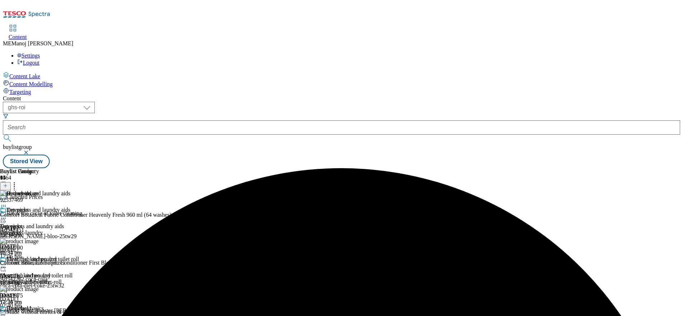
click at [7, 215] on icon at bounding box center [3, 218] width 7 height 7
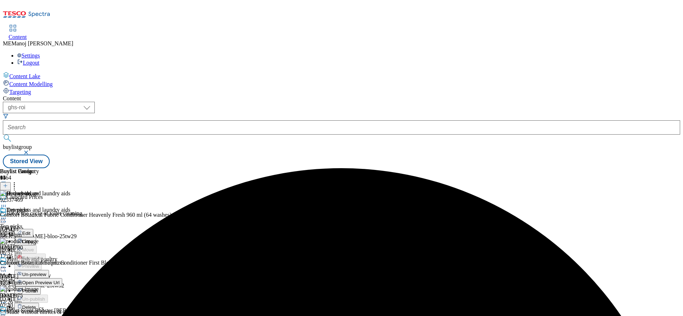
click at [46, 272] on span "Un-preview" at bounding box center [34, 274] width 24 height 5
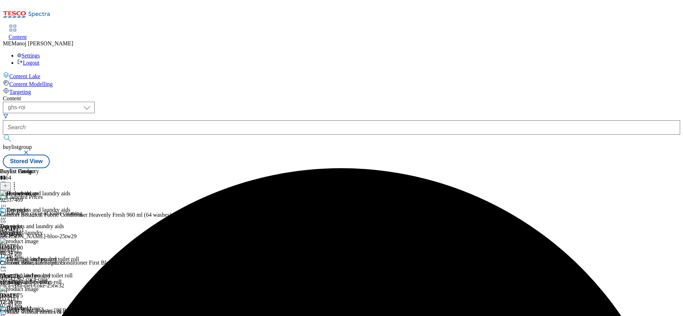
click at [7, 215] on icon at bounding box center [3, 218] width 7 height 7
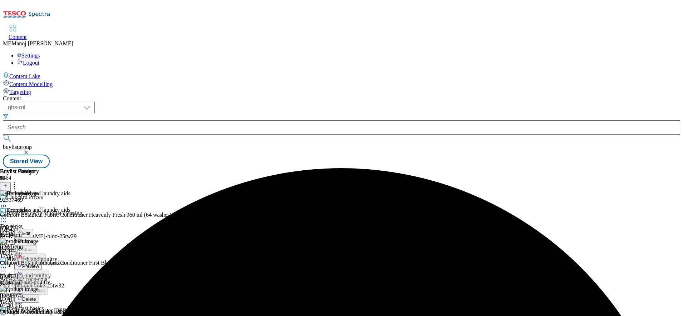
click at [39, 264] on span "Preview" at bounding box center [30, 266] width 17 height 5
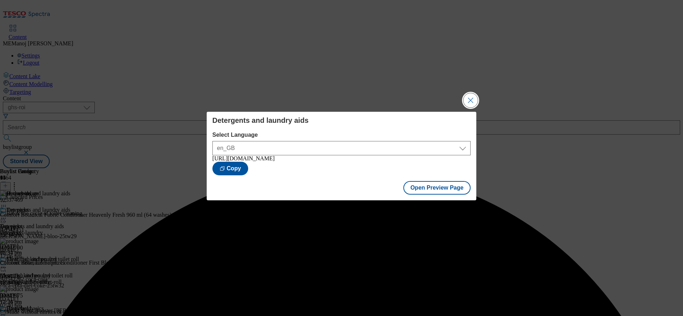
click at [469, 99] on button "Close Modal" at bounding box center [470, 100] width 14 height 14
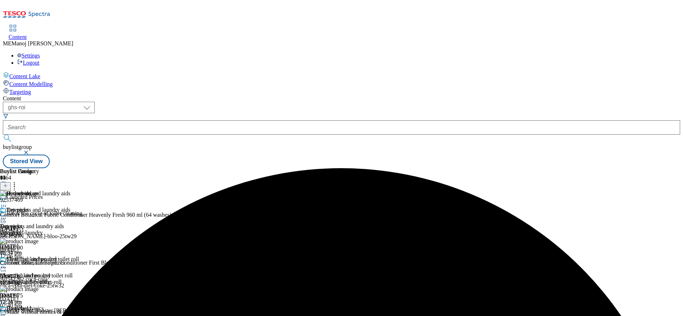
click at [4, 218] on circle at bounding box center [3, 218] width 1 height 1
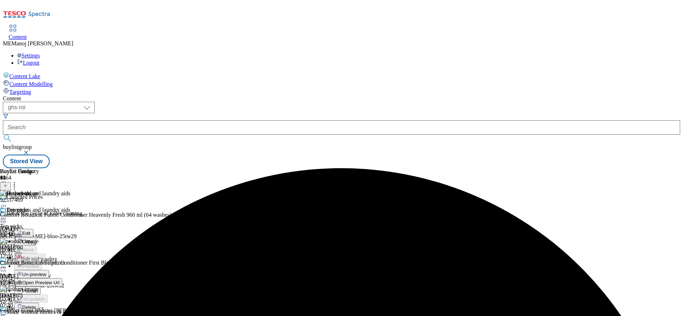
click at [38, 289] on span "Publish" at bounding box center [30, 291] width 16 height 5
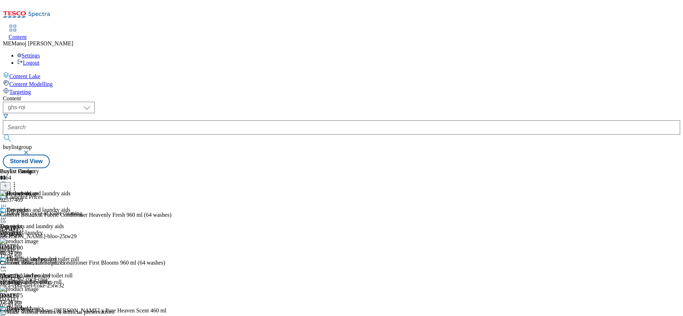
click at [7, 215] on icon at bounding box center [3, 218] width 7 height 7
click at [492, 102] on div "( optional ) ghs-roi ghs-[GEOGRAPHIC_DATA] ighs-cz ighs-hu ighs-sk ghs-roi buyl…" at bounding box center [341, 135] width 677 height 67
